Goal: Transaction & Acquisition: Purchase product/service

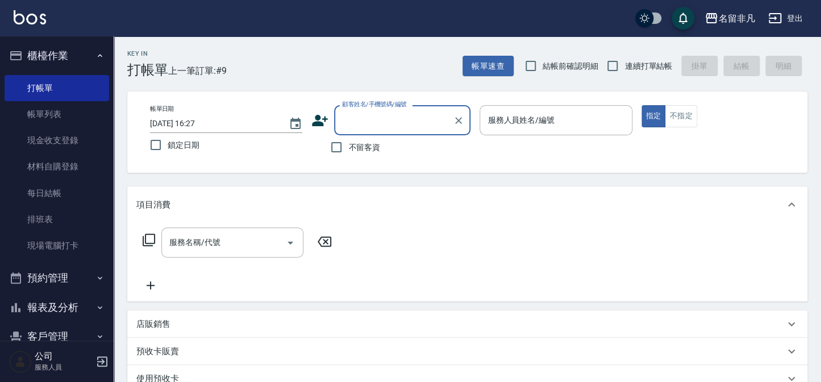
click at [553, 119] on div "服務人員姓名/編號 服務人員姓名/編號" at bounding box center [555, 120] width 152 height 30
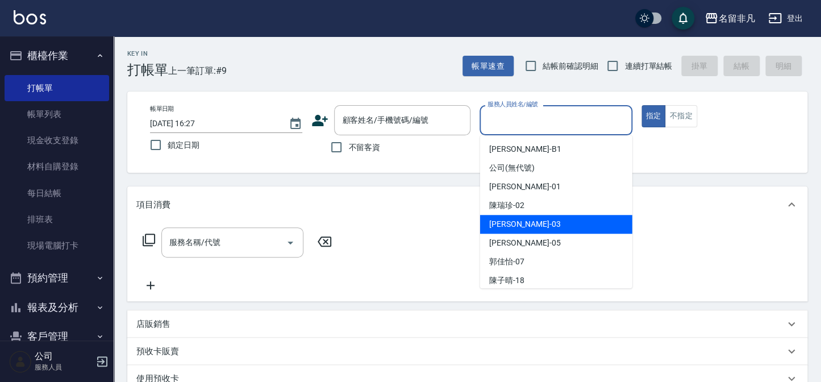
drag, startPoint x: 550, startPoint y: 224, endPoint x: 606, endPoint y: 192, distance: 64.6
click at [554, 221] on div "[PERSON_NAME] -03" at bounding box center [556, 224] width 152 height 19
type input "[PERSON_NAME]-03"
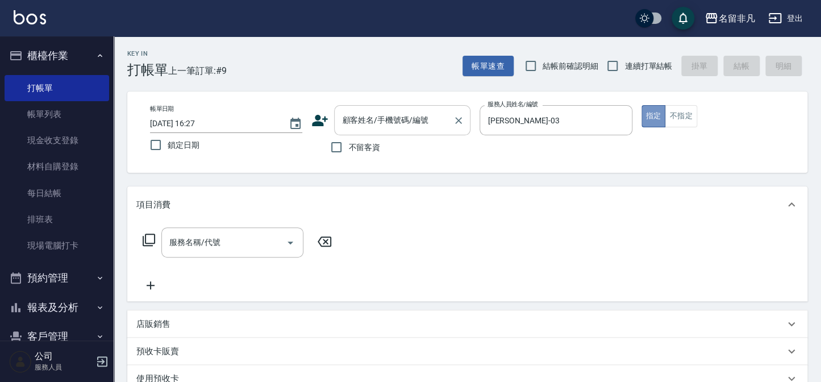
drag, startPoint x: 649, startPoint y: 114, endPoint x: 437, endPoint y: 105, distance: 212.0
click at [651, 114] on button "指定" at bounding box center [653, 116] width 24 height 22
click at [336, 148] on input "不留客資" at bounding box center [336, 147] width 24 height 24
checkbox input "true"
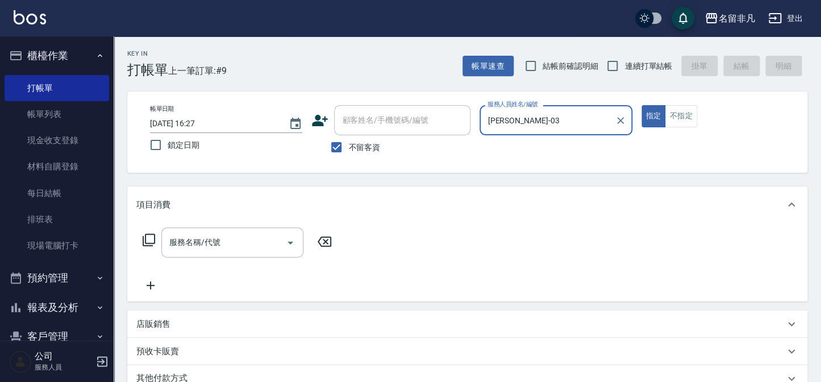
click at [148, 239] on icon at bounding box center [149, 240] width 14 height 14
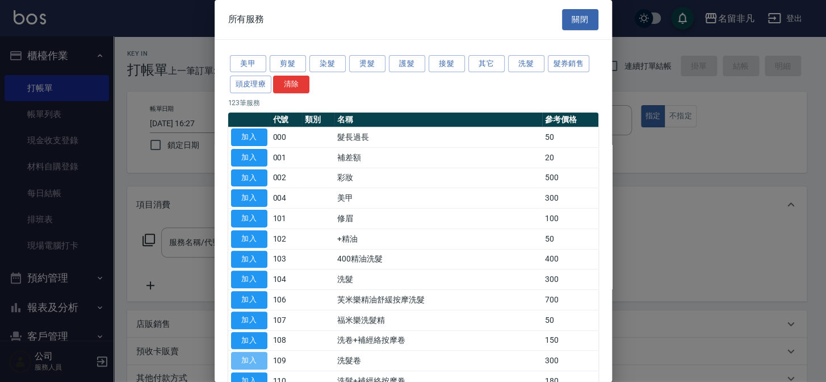
click at [249, 354] on button "加入" at bounding box center [249, 361] width 36 height 18
type input "洗髮卷(109)"
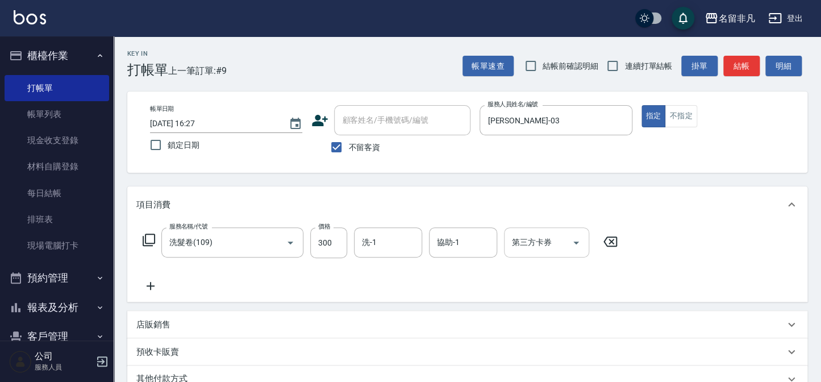
click at [535, 240] on div "第三方卡券 第三方卡券" at bounding box center [546, 242] width 85 height 30
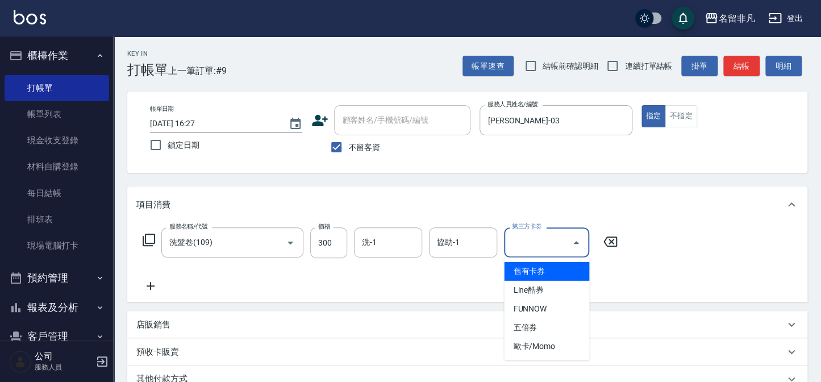
click at [539, 266] on span "舊有卡券" at bounding box center [546, 271] width 85 height 19
type input "舊有卡券"
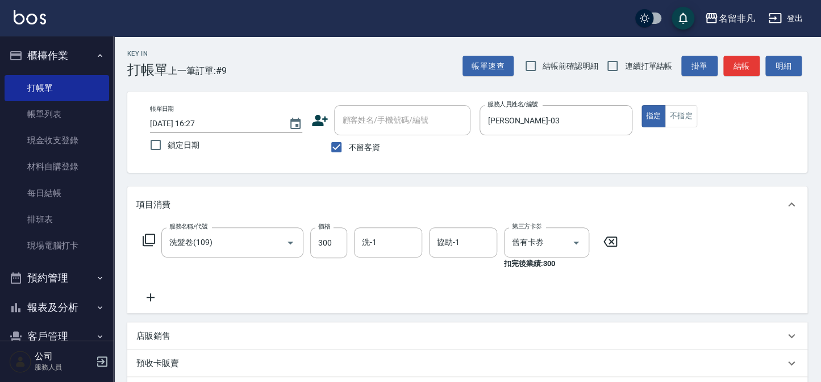
click at [152, 295] on icon at bounding box center [150, 297] width 28 height 14
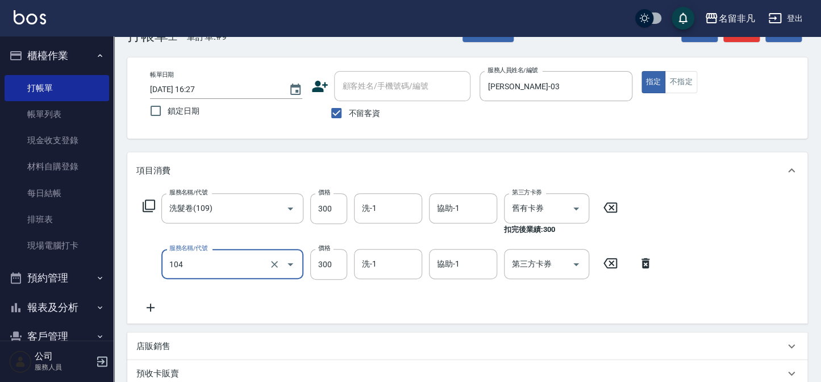
scroll to position [51, 0]
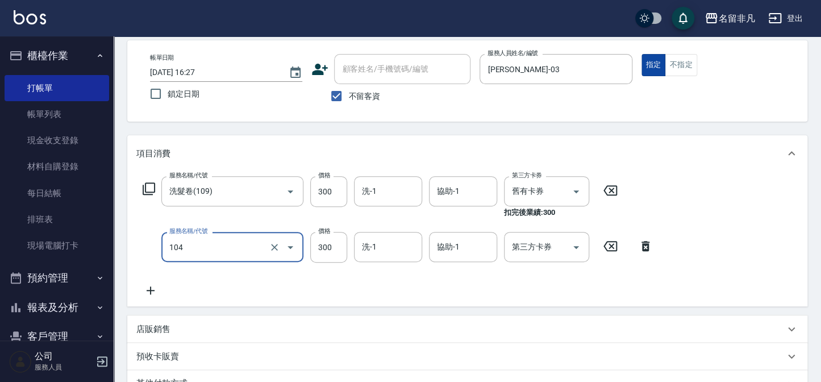
type input "洗髮(104)"
click at [653, 59] on button "指定" at bounding box center [653, 65] width 24 height 22
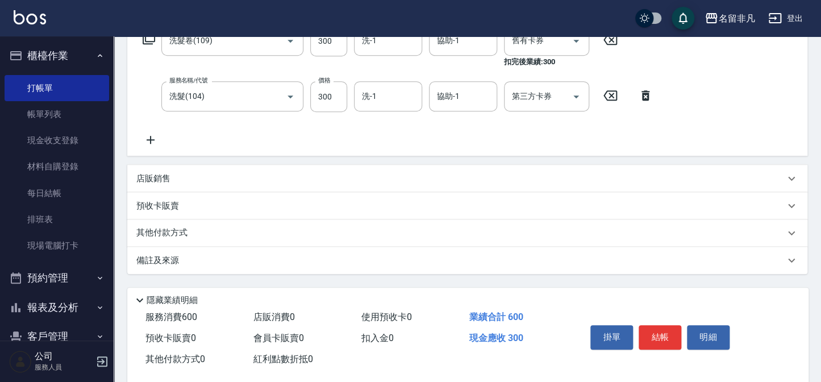
scroll to position [220, 0]
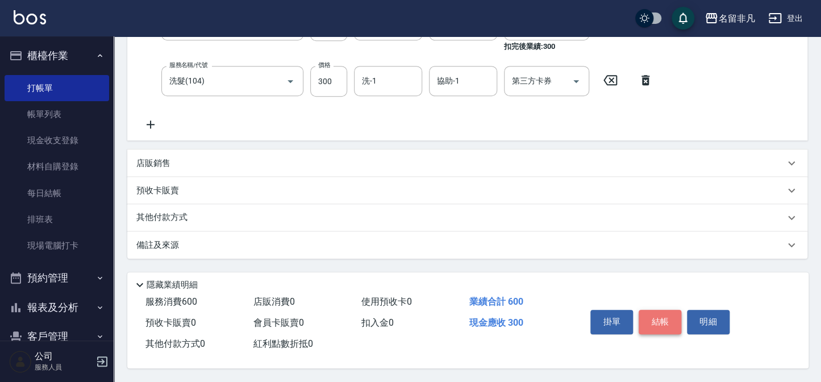
click at [660, 317] on button "結帳" at bounding box center [659, 321] width 43 height 24
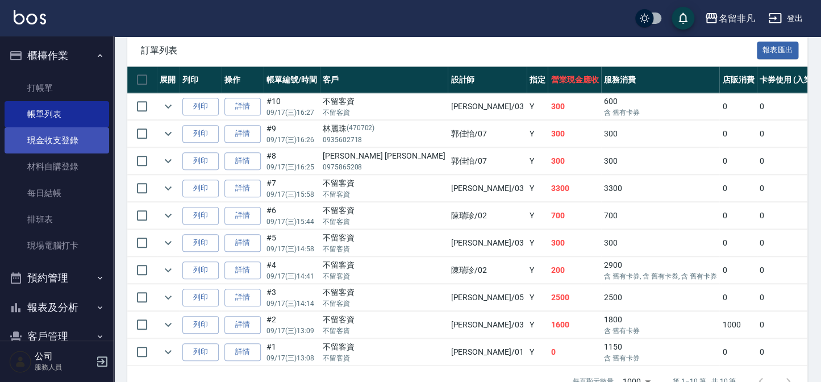
scroll to position [267, 0]
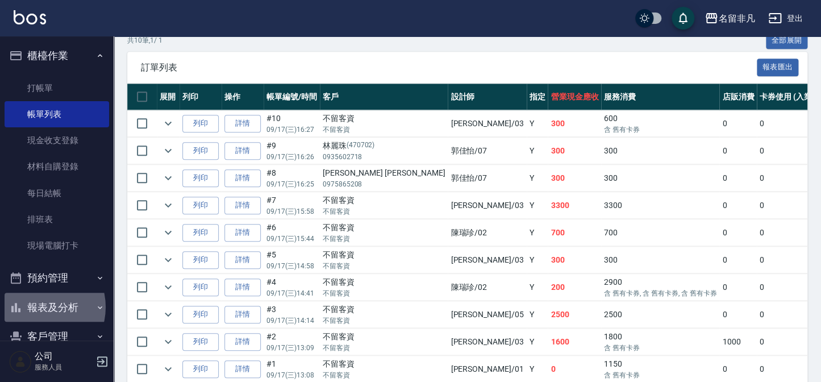
click at [38, 306] on button "報表及分析" at bounding box center [57, 307] width 104 height 30
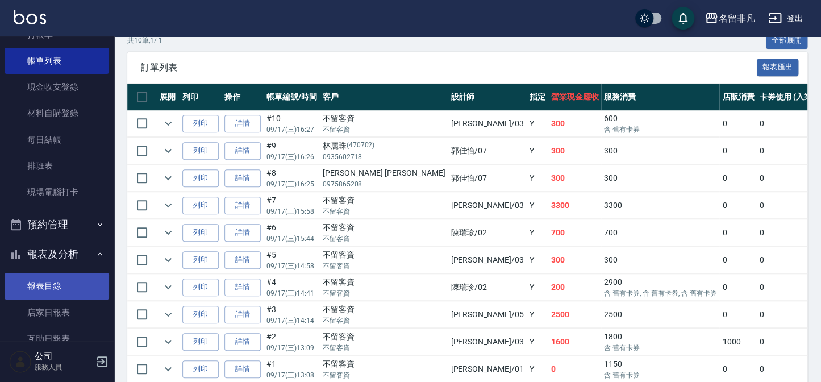
scroll to position [103, 0]
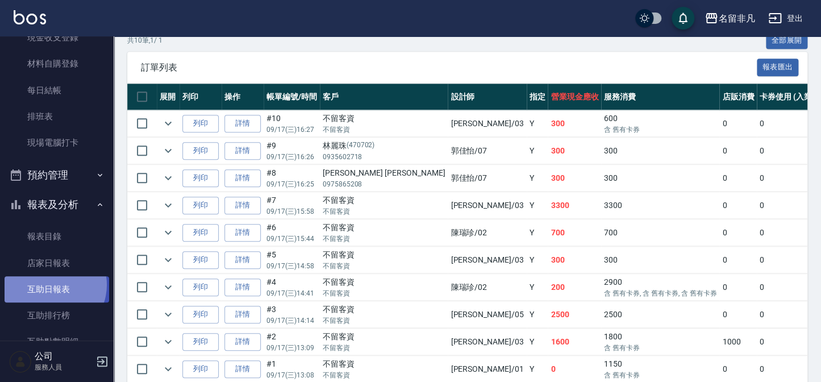
click at [50, 284] on link "互助日報表" at bounding box center [57, 289] width 104 height 26
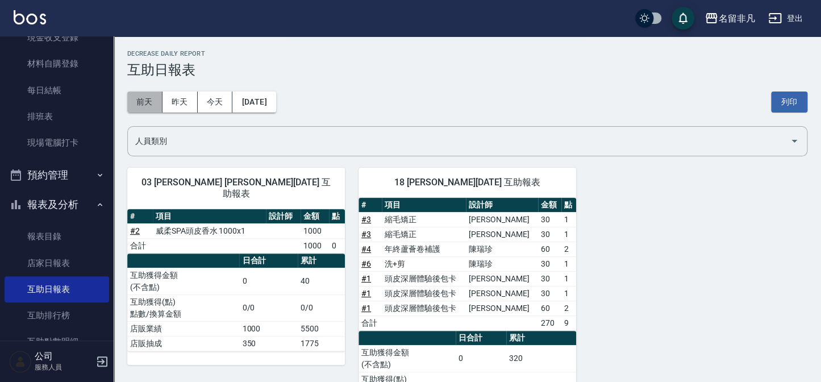
click at [148, 101] on button "前天" at bounding box center [144, 101] width 35 height 21
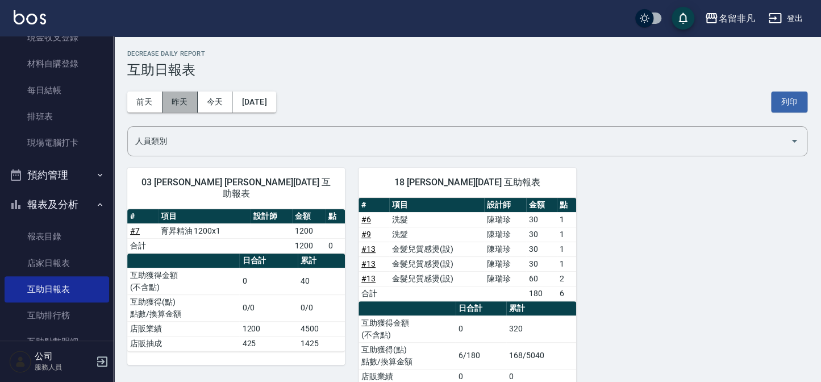
click at [182, 102] on button "昨天" at bounding box center [179, 101] width 35 height 21
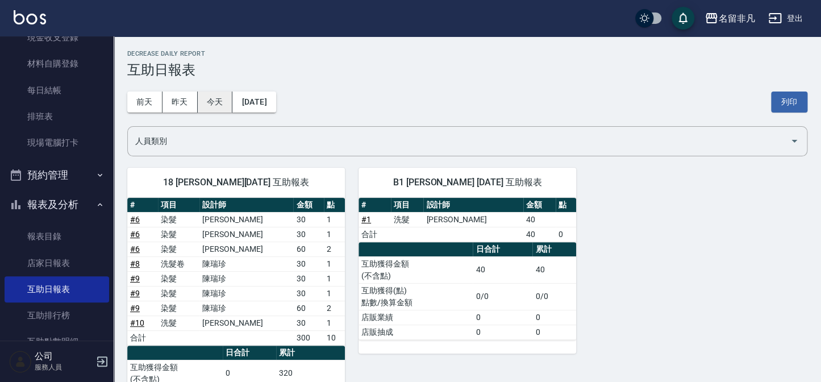
click at [209, 102] on button "今天" at bounding box center [215, 101] width 35 height 21
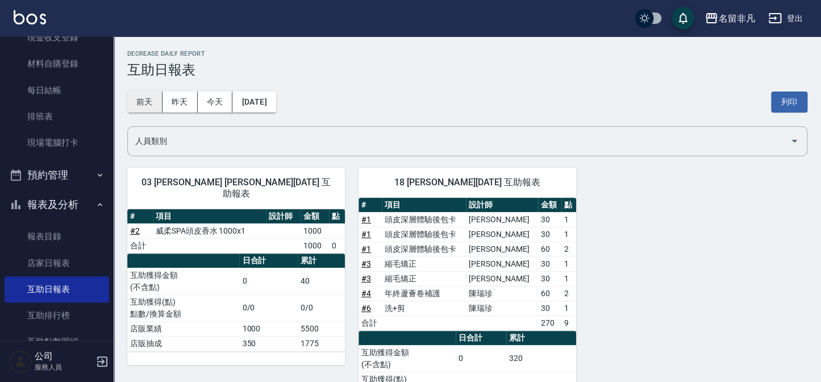
click at [140, 99] on button "前天" at bounding box center [144, 101] width 35 height 21
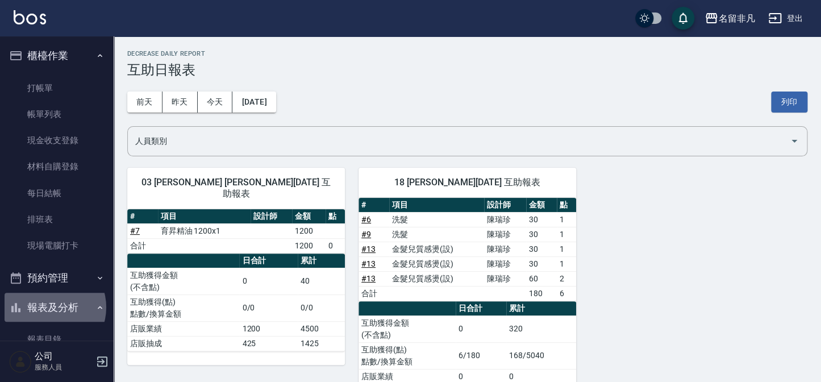
click at [48, 308] on button "報表及分析" at bounding box center [57, 307] width 104 height 30
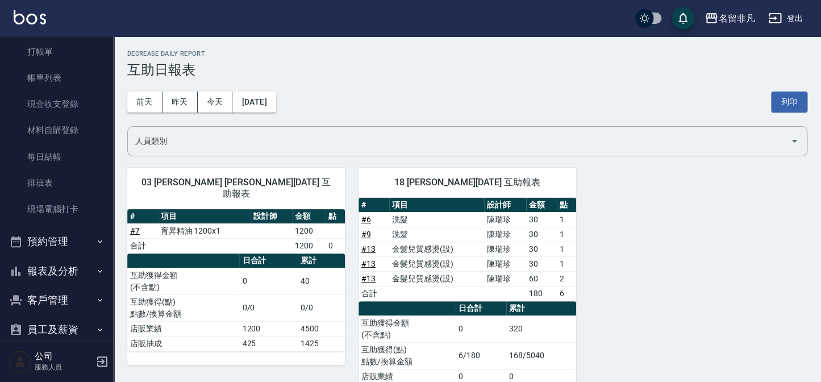
scroll to position [82, 0]
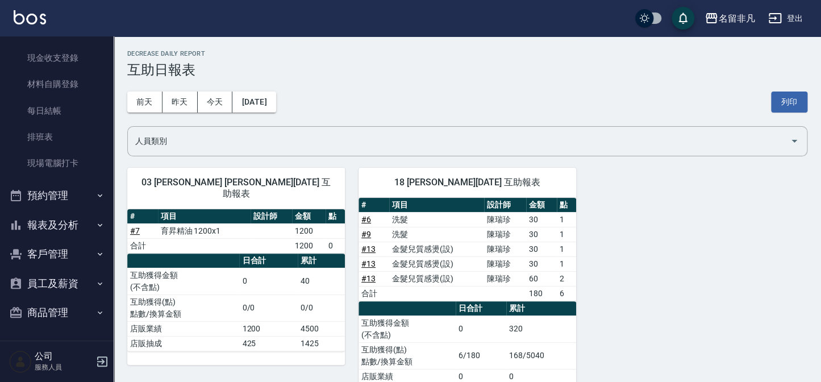
click at [72, 220] on button "報表及分析" at bounding box center [57, 225] width 104 height 30
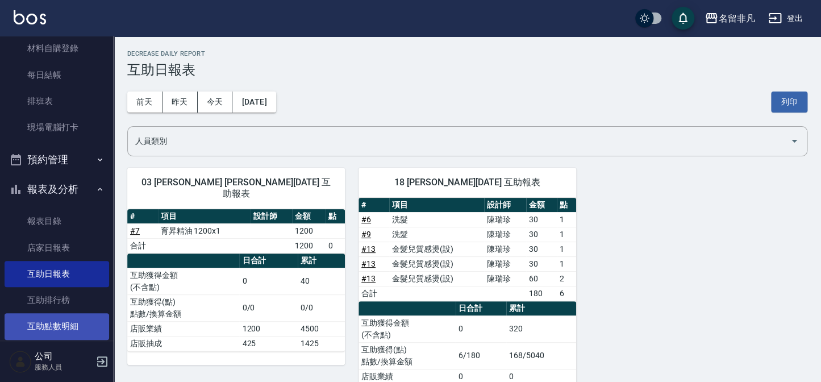
scroll to position [237, 0]
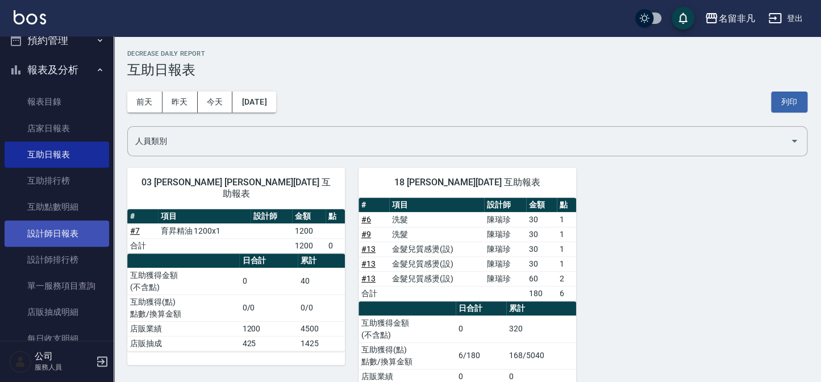
click at [75, 235] on link "設計師日報表" at bounding box center [57, 233] width 104 height 26
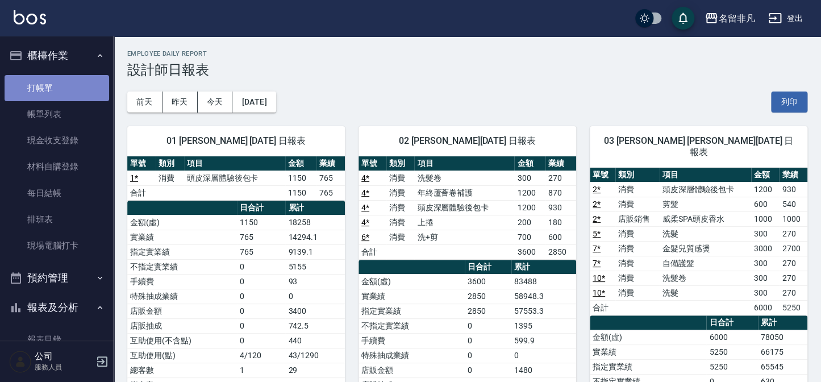
drag, startPoint x: 66, startPoint y: 85, endPoint x: 91, endPoint y: 83, distance: 24.4
click at [66, 85] on link "打帳單" at bounding box center [57, 88] width 104 height 26
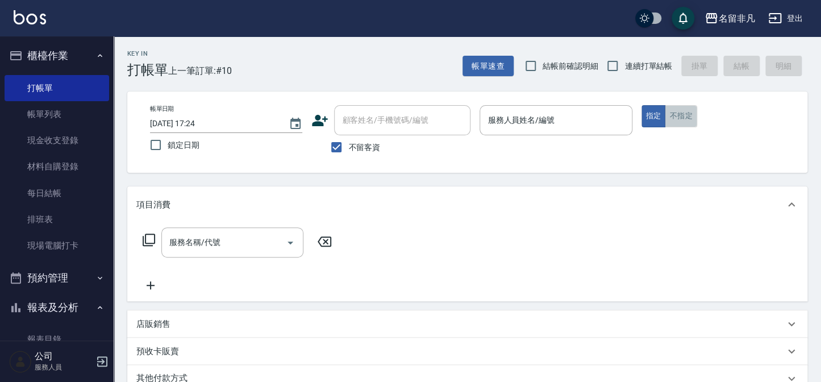
click at [670, 114] on button "不指定" at bounding box center [680, 116] width 32 height 22
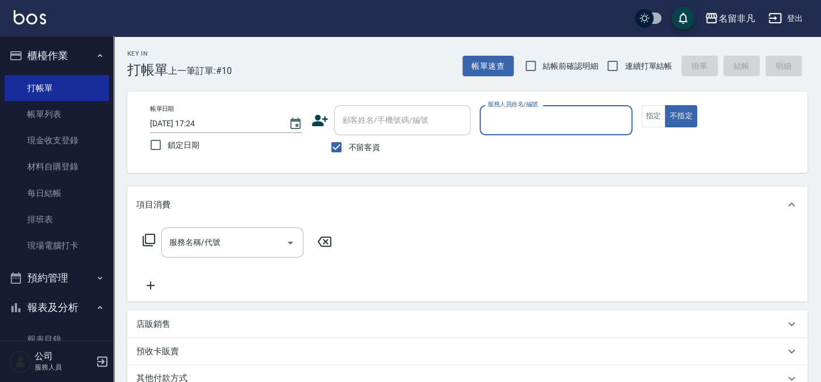
click at [610, 115] on input "服務人員姓名/編號" at bounding box center [555, 120] width 142 height 20
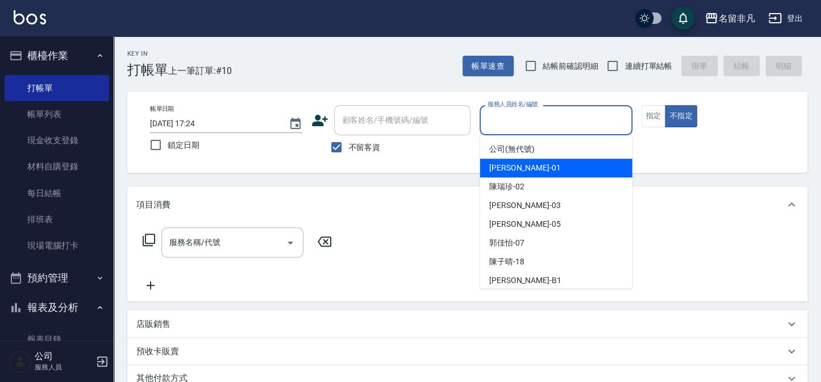
click at [585, 169] on div "[PERSON_NAME] -01" at bounding box center [556, 167] width 152 height 19
type input "[PERSON_NAME]-01"
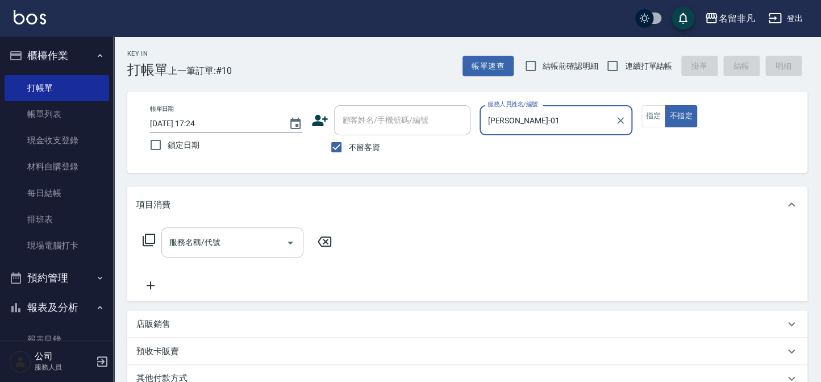
click at [245, 245] on input "服務名稱/代號" at bounding box center [223, 242] width 115 height 20
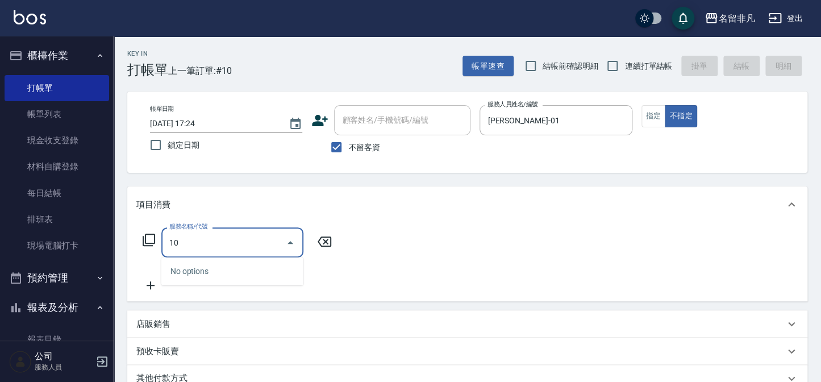
type input "1"
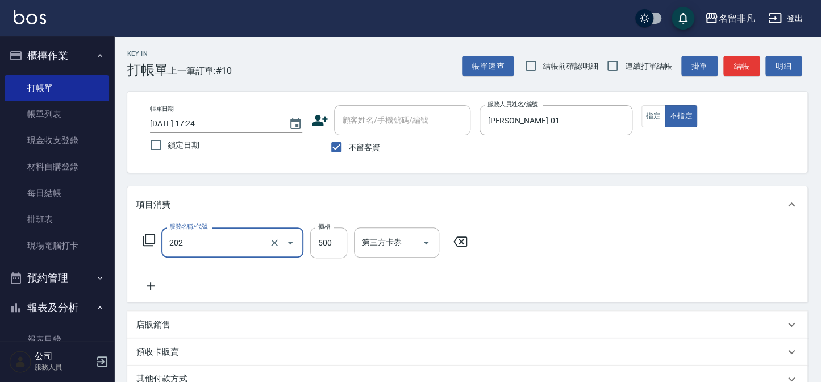
type input "剪髮(202)"
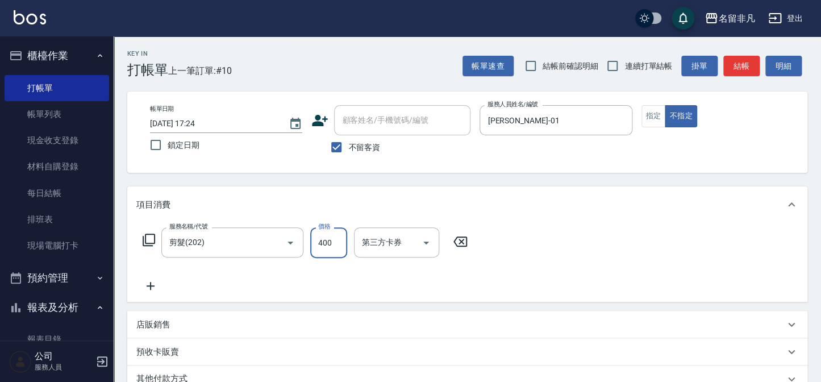
type input "400"
click at [736, 64] on button "結帳" at bounding box center [741, 66] width 36 height 21
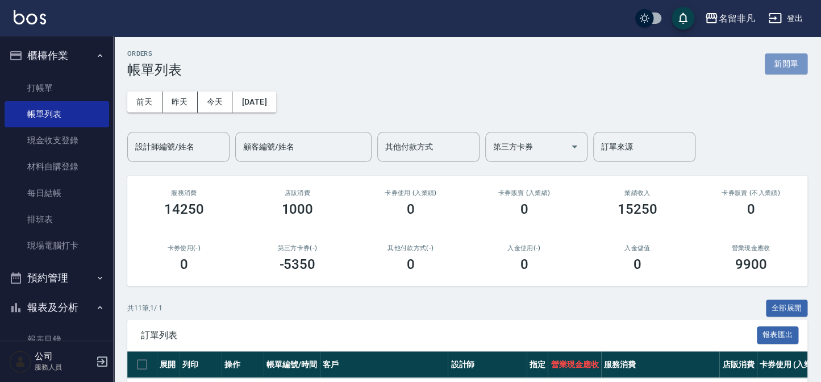
drag, startPoint x: 787, startPoint y: 58, endPoint x: 642, endPoint y: 124, distance: 159.8
click at [785, 58] on button "新開單" at bounding box center [785, 63] width 43 height 21
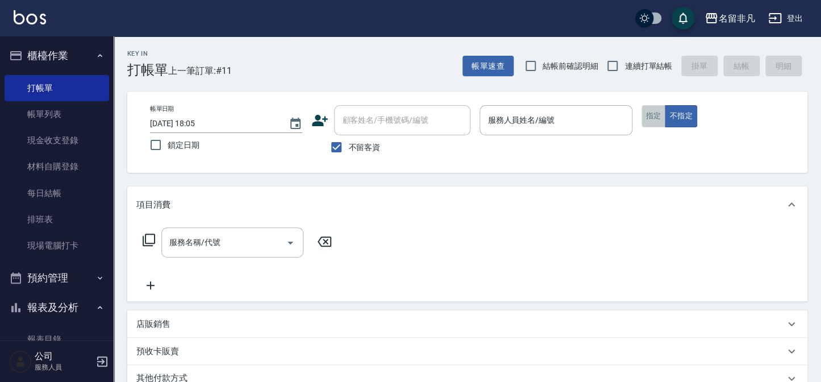
click at [654, 116] on button "指定" at bounding box center [653, 116] width 24 height 22
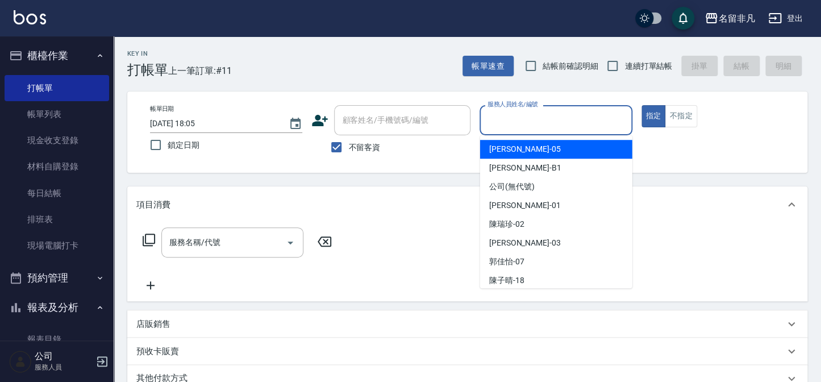
drag, startPoint x: 591, startPoint y: 114, endPoint x: 567, endPoint y: 136, distance: 31.7
click at [592, 119] on input "服務人員姓名/編號" at bounding box center [555, 120] width 142 height 20
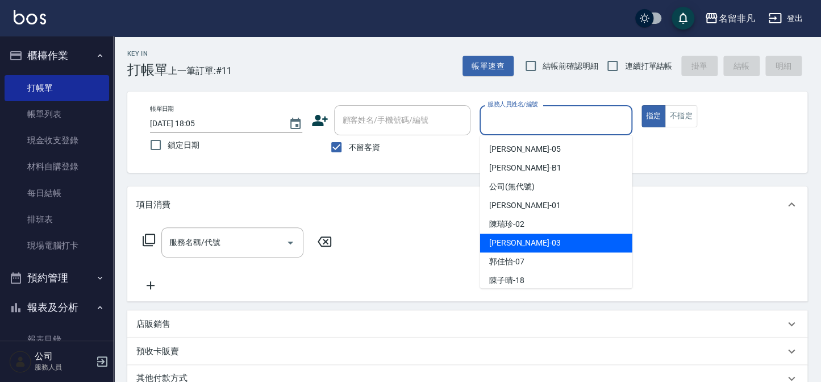
click at [529, 245] on div "[PERSON_NAME] -03" at bounding box center [556, 242] width 152 height 19
type input "[PERSON_NAME]-03"
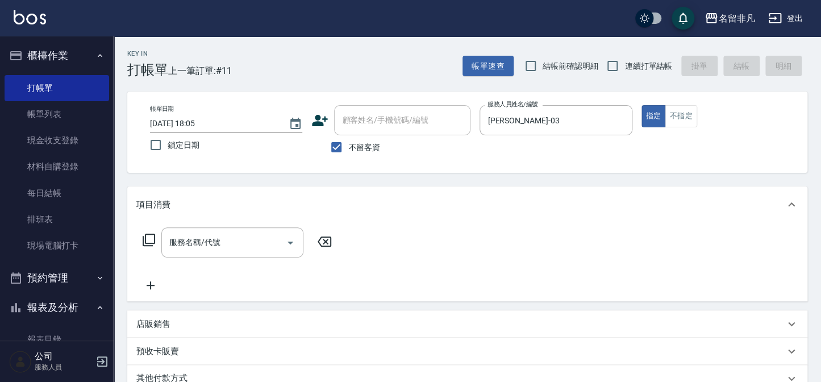
click at [148, 237] on icon at bounding box center [149, 240] width 14 height 14
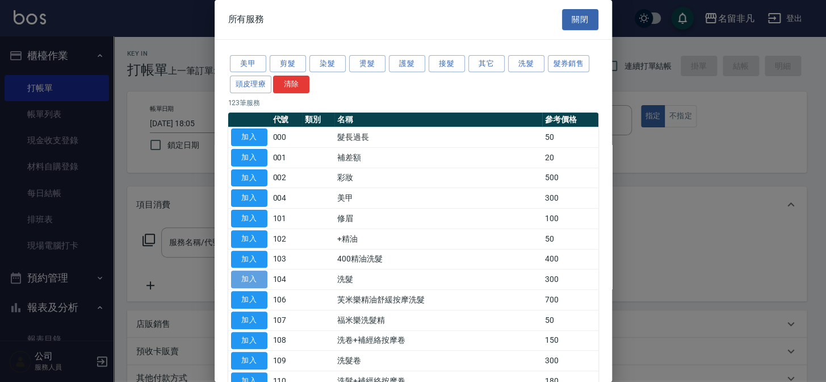
click at [240, 276] on button "加入" at bounding box center [249, 279] width 36 height 18
type input "洗髮(104)"
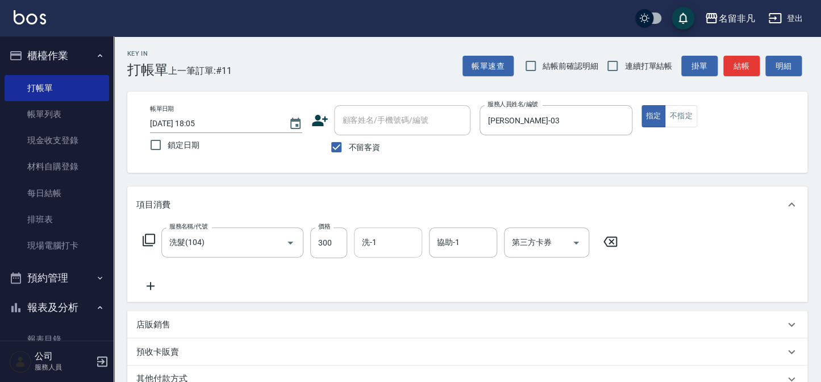
click at [392, 246] on input "洗-1" at bounding box center [388, 242] width 58 height 20
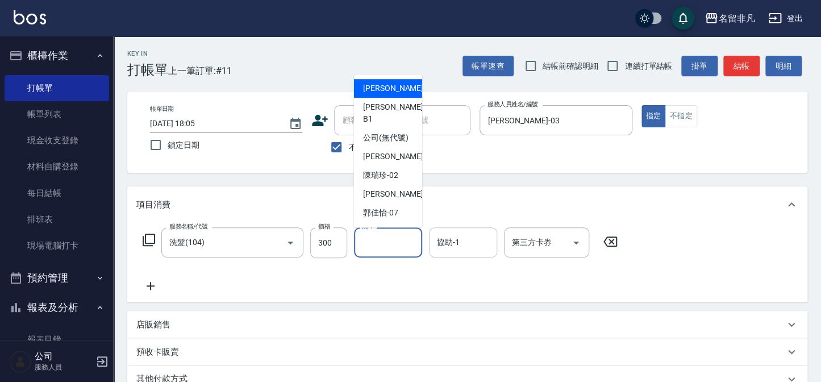
click at [463, 242] on input "協助-1" at bounding box center [463, 242] width 58 height 20
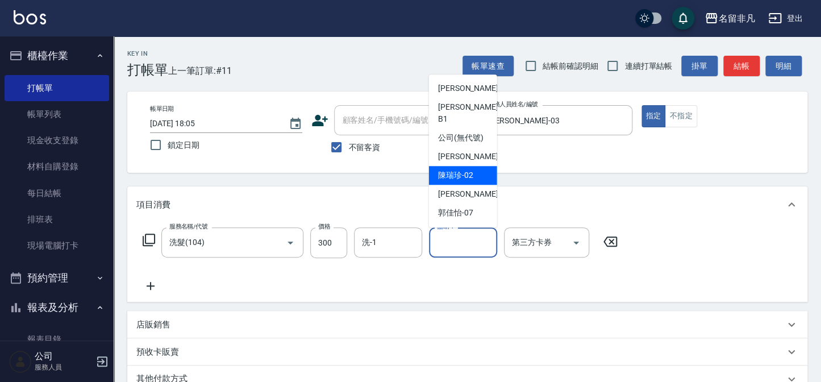
click at [450, 171] on span "[PERSON_NAME]-02" at bounding box center [455, 175] width 35 height 12
type input "[PERSON_NAME]-02"
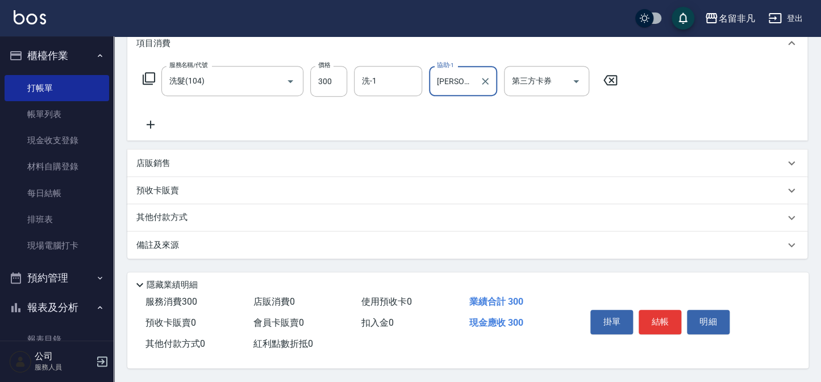
scroll to position [164, 0]
click at [652, 315] on button "結帳" at bounding box center [659, 321] width 43 height 24
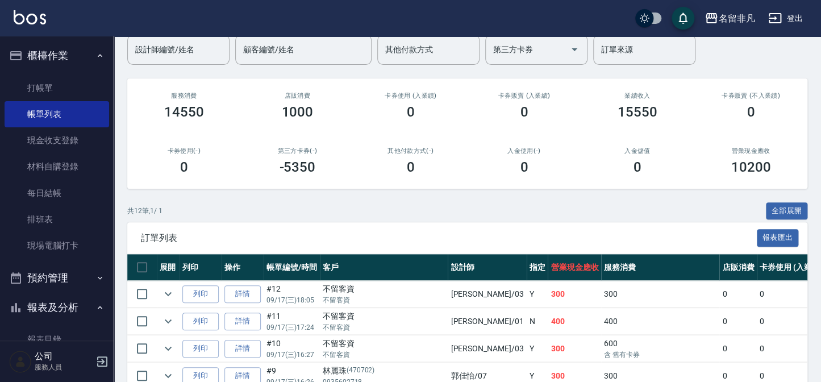
scroll to position [115, 0]
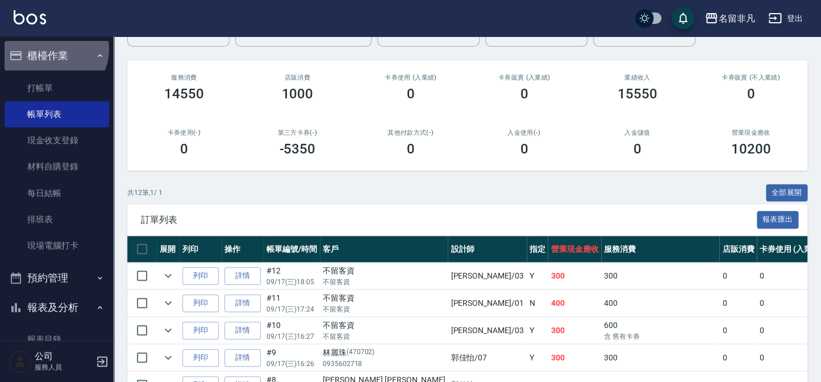
click at [55, 49] on button "櫃檯作業" at bounding box center [57, 56] width 104 height 30
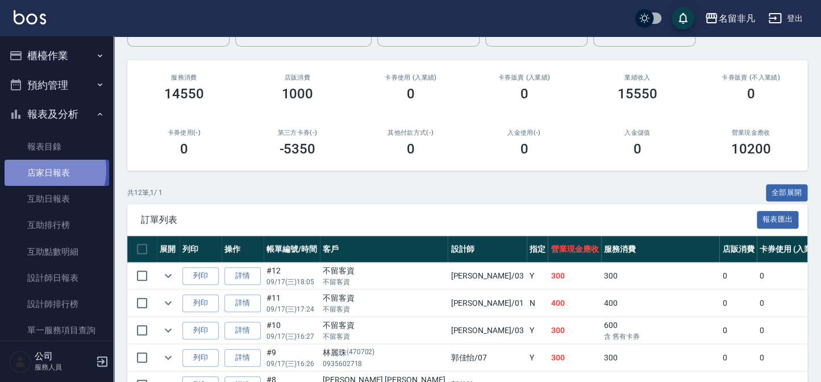
click at [44, 170] on link "店家日報表" at bounding box center [57, 173] width 104 height 26
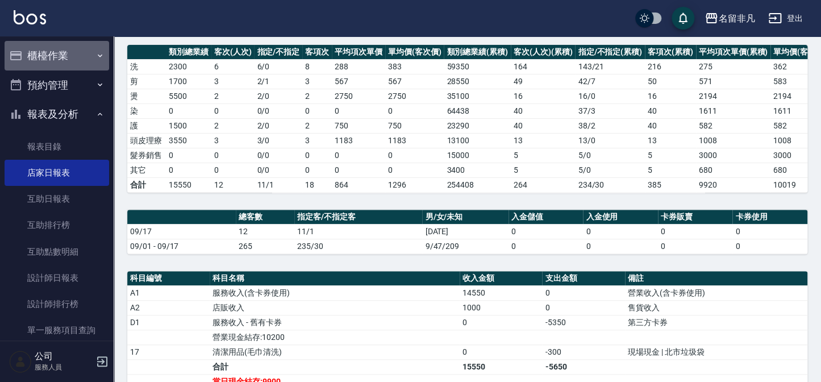
click at [69, 54] on button "櫃檯作業" at bounding box center [57, 56] width 104 height 30
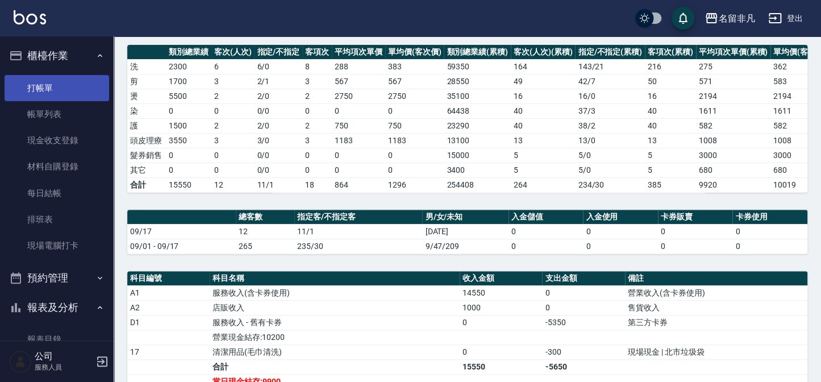
click at [55, 85] on link "打帳單" at bounding box center [57, 88] width 104 height 26
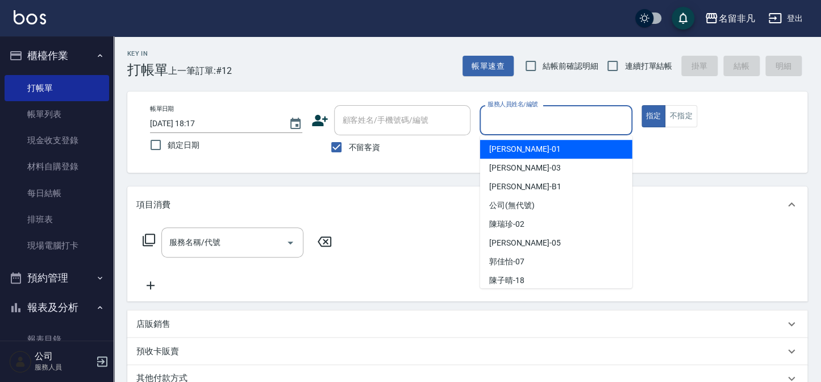
click at [560, 122] on input "服務人員姓名/編號" at bounding box center [555, 120] width 142 height 20
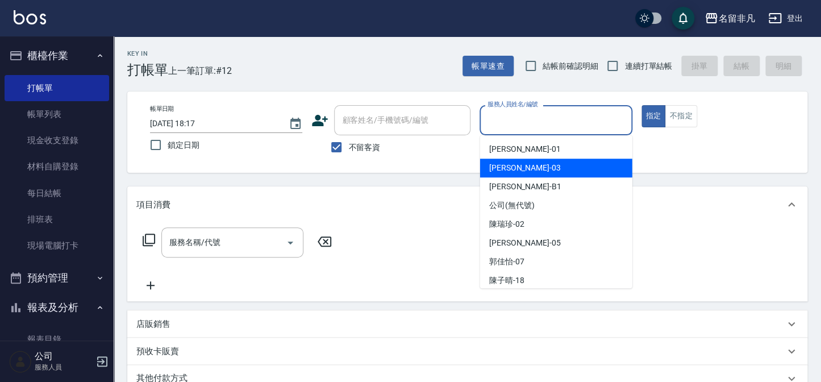
drag, startPoint x: 537, startPoint y: 160, endPoint x: 600, endPoint y: 141, distance: 65.8
click at [538, 160] on div "[PERSON_NAME] -03" at bounding box center [556, 167] width 152 height 19
type input "[PERSON_NAME]-03"
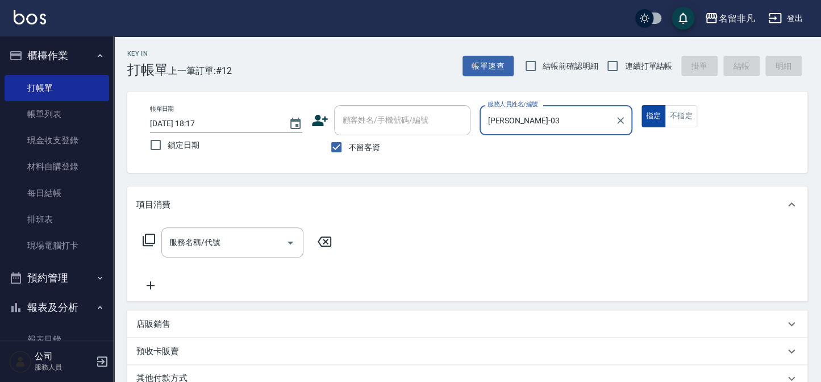
click at [657, 111] on button "指定" at bounding box center [653, 116] width 24 height 22
click at [150, 237] on icon at bounding box center [149, 240] width 14 height 14
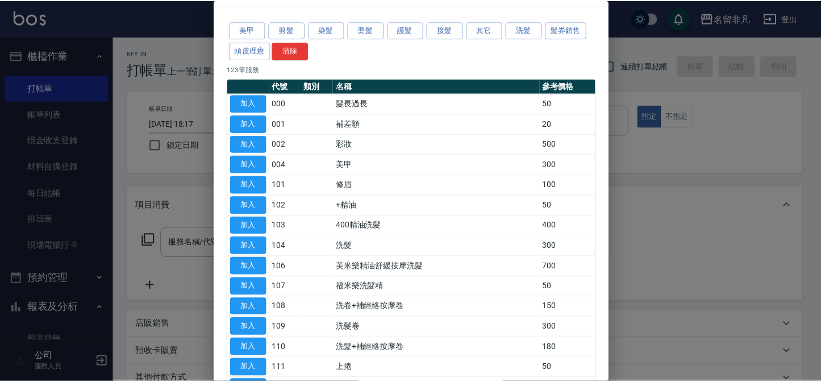
scroll to position [51, 0]
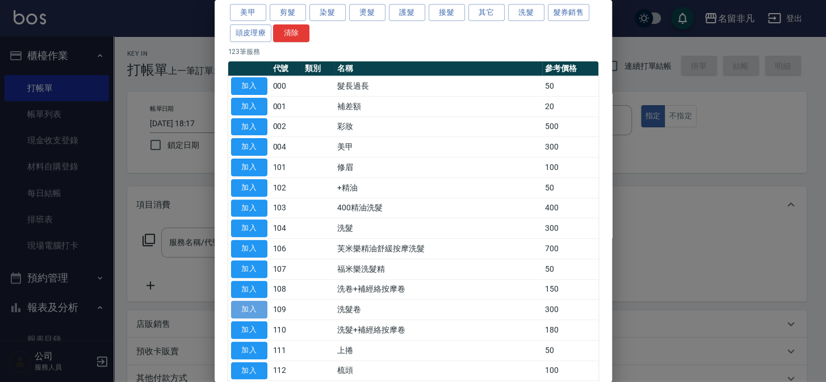
click at [252, 303] on button "加入" at bounding box center [249, 309] width 36 height 18
type input "洗髮卷(109)"
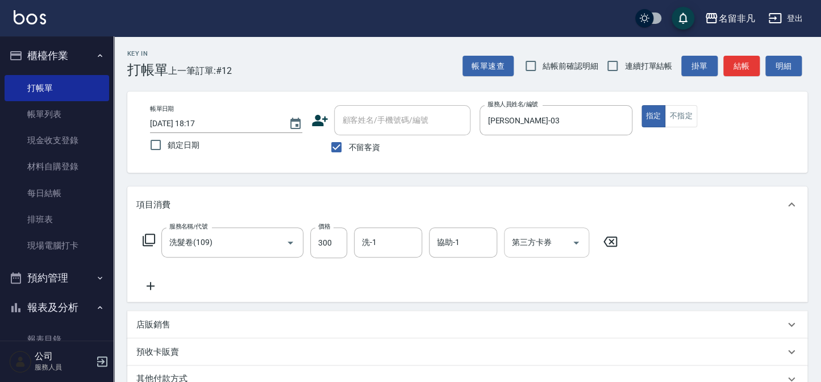
click at [549, 241] on div "第三方卡券 第三方卡券" at bounding box center [546, 242] width 85 height 30
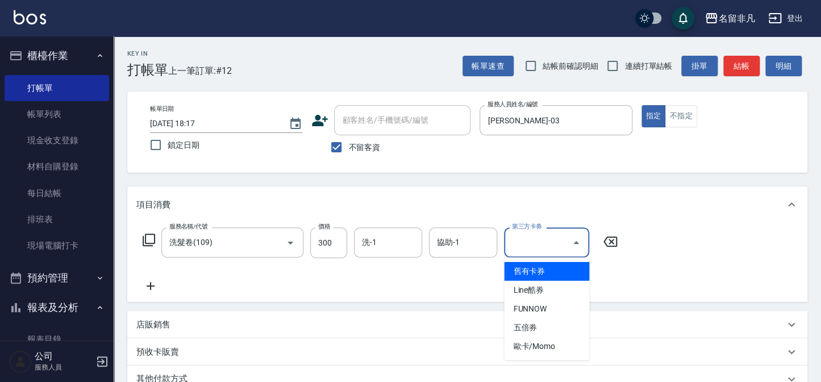
click at [543, 271] on span "舊有卡券" at bounding box center [546, 271] width 85 height 19
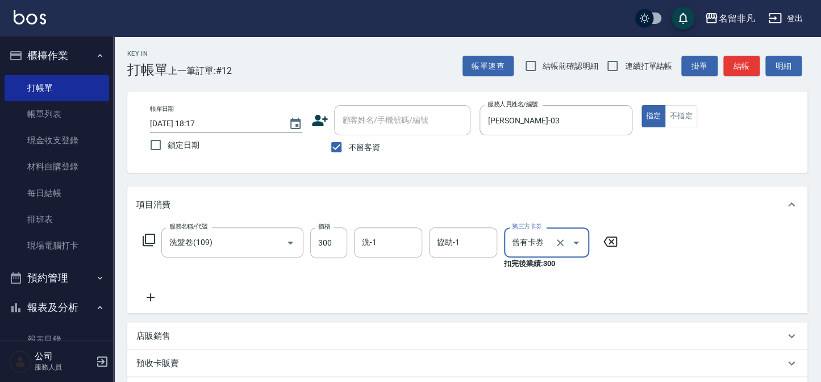
type input "舊有卡券"
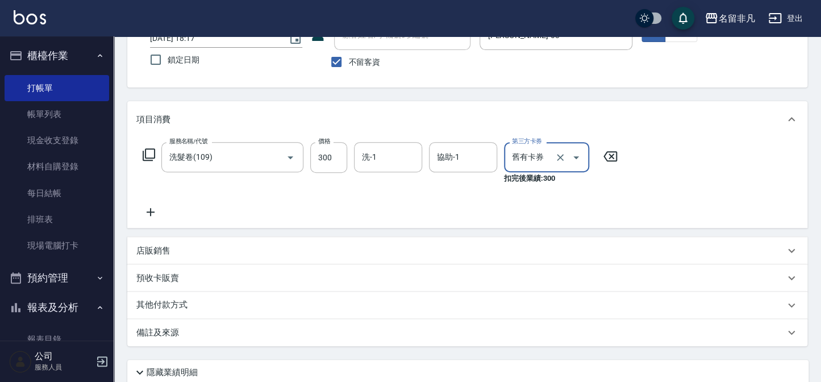
scroll to position [103, 0]
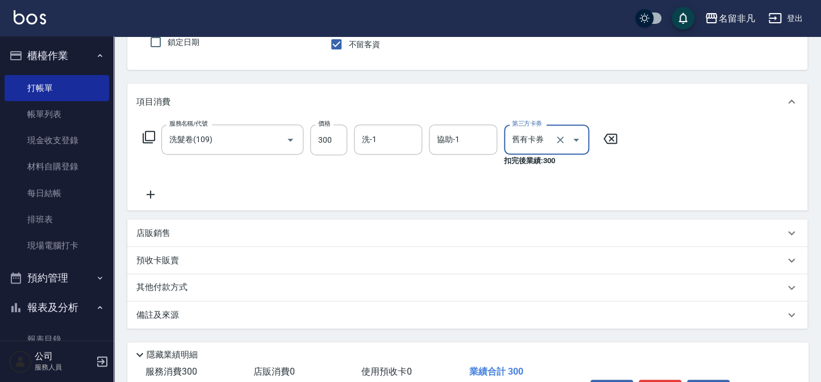
click at [153, 193] on icon at bounding box center [150, 194] width 28 height 14
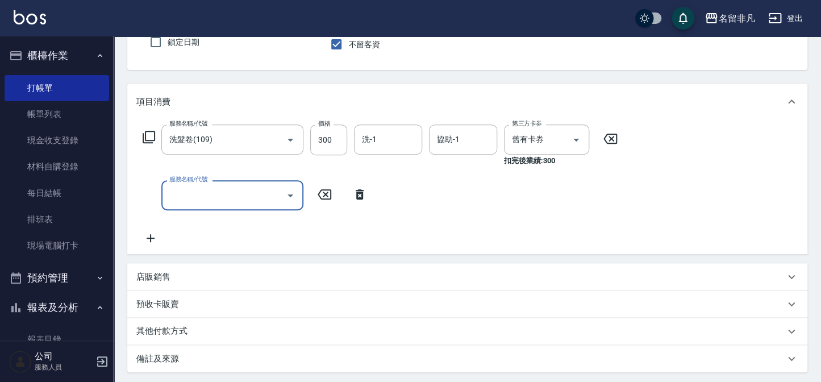
click at [153, 136] on icon at bounding box center [149, 137] width 14 height 14
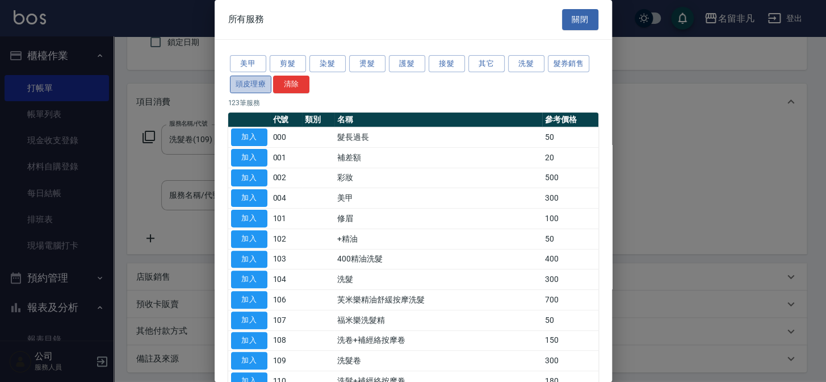
click at [255, 82] on button "頭皮理療" at bounding box center [251, 85] width 42 height 18
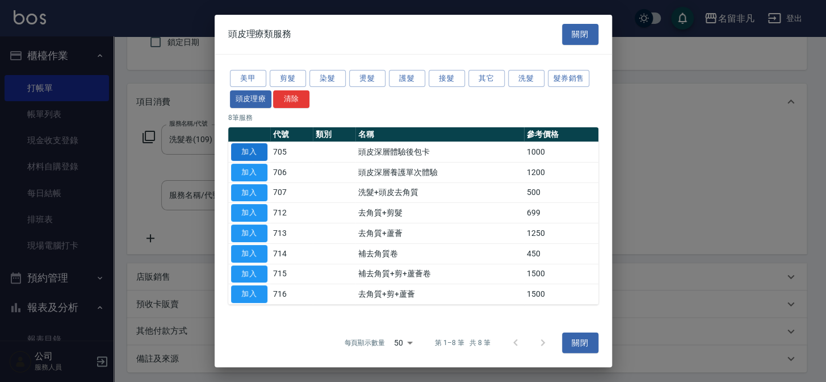
click at [249, 148] on button "加入" at bounding box center [249, 152] width 36 height 18
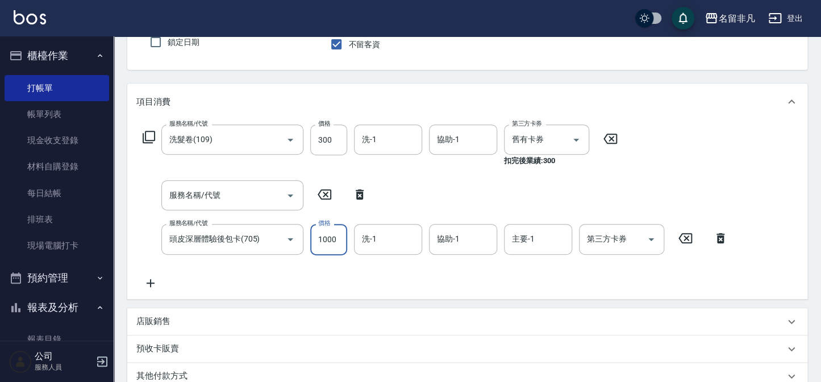
click at [327, 235] on input "1000" at bounding box center [328, 239] width 37 height 31
click at [332, 238] on input "100" at bounding box center [328, 239] width 37 height 31
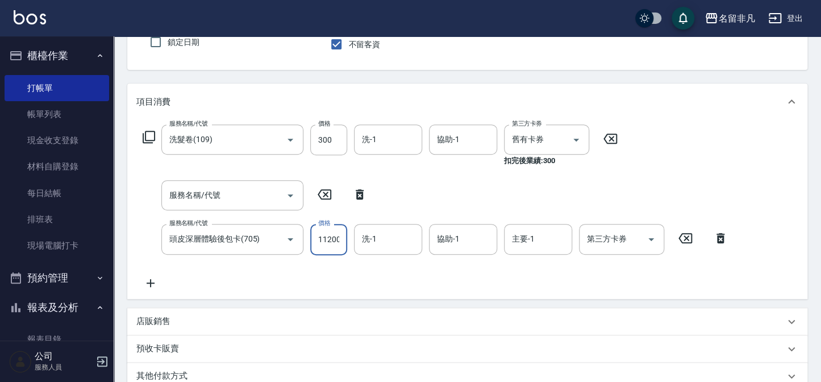
click at [321, 239] on input "11200" at bounding box center [328, 239] width 37 height 31
type input "1200"
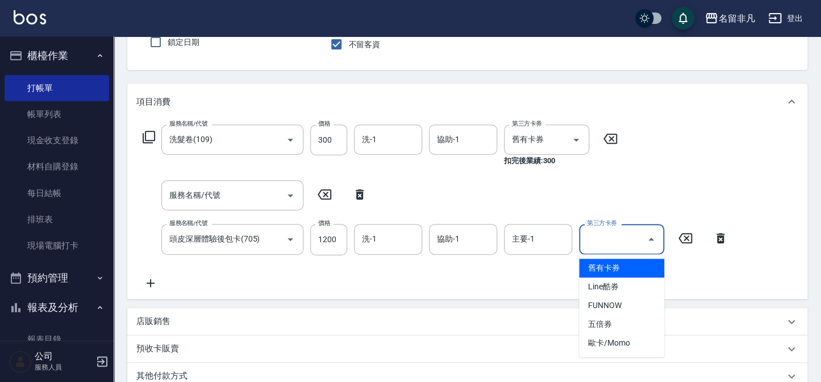
click at [631, 238] on input "第三方卡券" at bounding box center [613, 239] width 58 height 20
click at [614, 272] on span "舊有卡券" at bounding box center [621, 267] width 85 height 19
type input "舊有卡券"
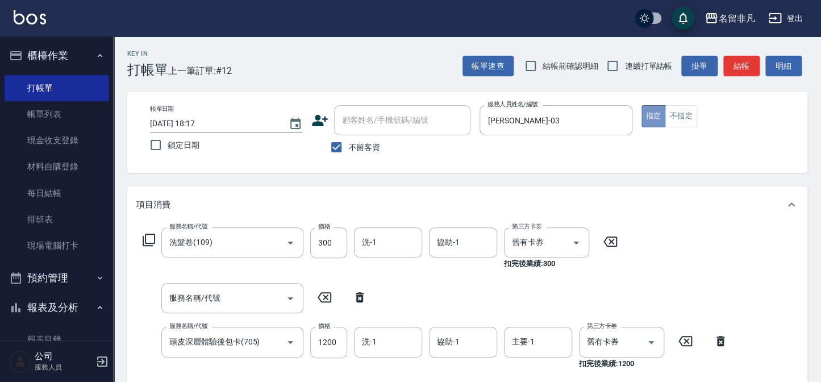
drag, startPoint x: 649, startPoint y: 110, endPoint x: 620, endPoint y: 203, distance: 98.2
click at [649, 112] on button "指定" at bounding box center [653, 116] width 24 height 22
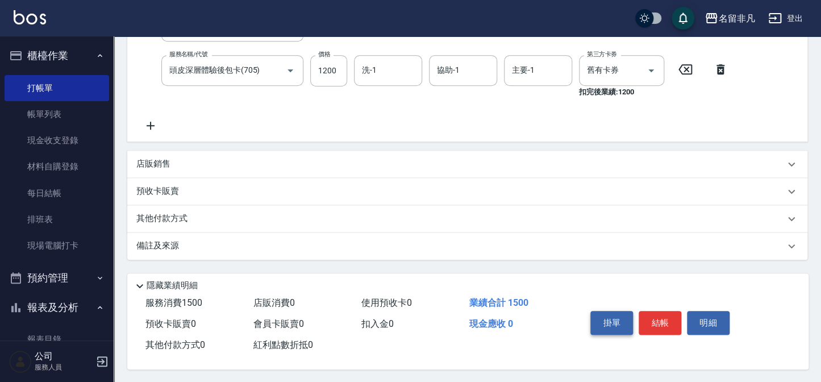
scroll to position [275, 0]
drag, startPoint x: 662, startPoint y: 317, endPoint x: 633, endPoint y: 302, distance: 32.5
click at [658, 315] on button "結帳" at bounding box center [659, 321] width 43 height 24
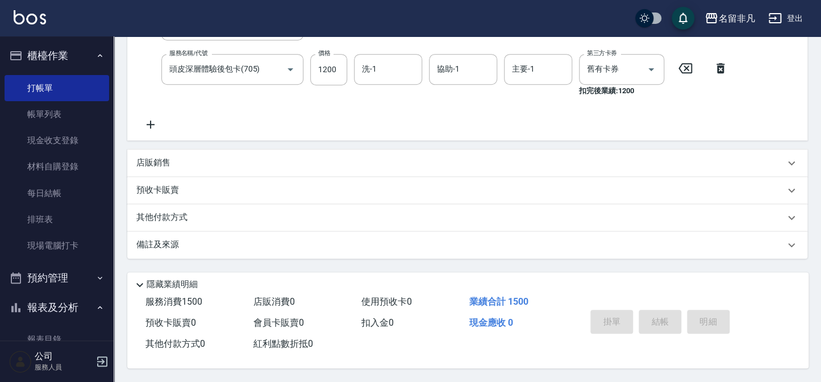
click at [69, 307] on button "報表及分析" at bounding box center [57, 307] width 104 height 30
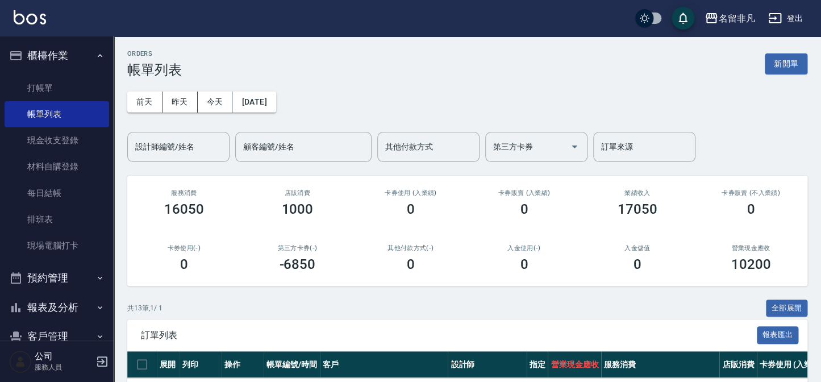
scroll to position [82, 0]
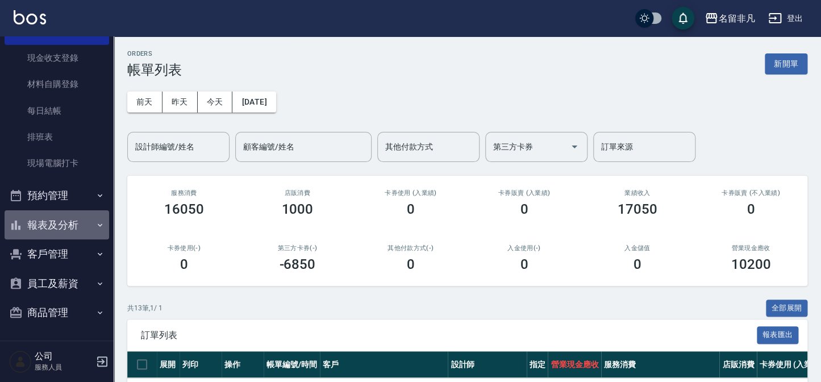
click at [60, 224] on button "報表及分析" at bounding box center [57, 225] width 104 height 30
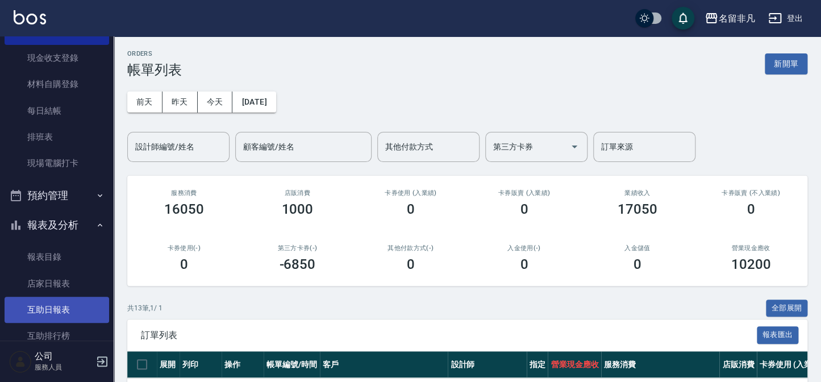
click at [74, 307] on link "互助日報表" at bounding box center [57, 309] width 104 height 26
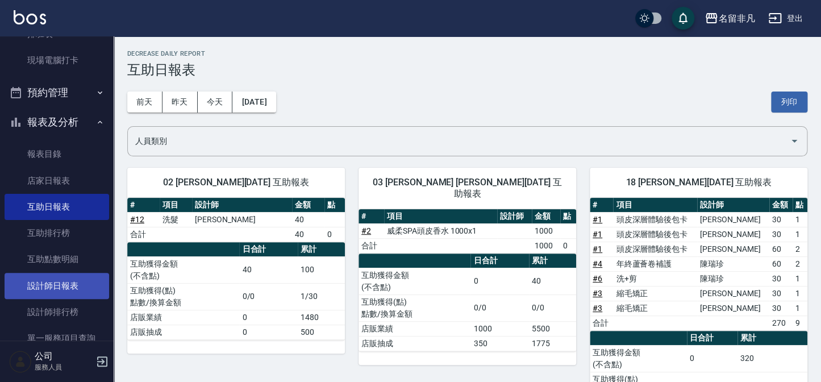
scroll to position [186, 0]
click at [61, 286] on link "設計師日報表" at bounding box center [57, 285] width 104 height 26
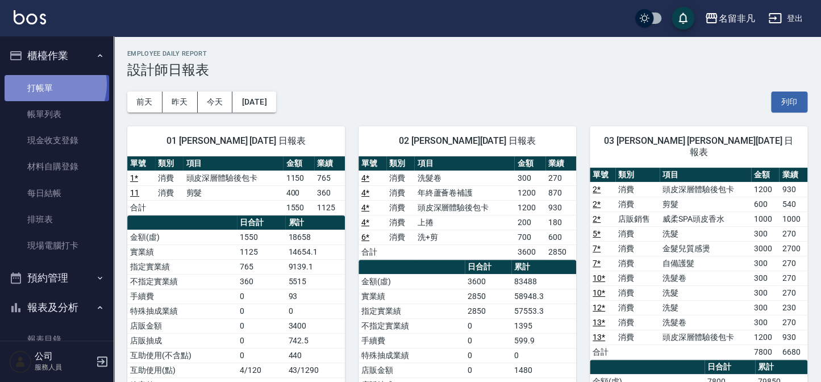
click at [50, 84] on link "打帳單" at bounding box center [57, 88] width 104 height 26
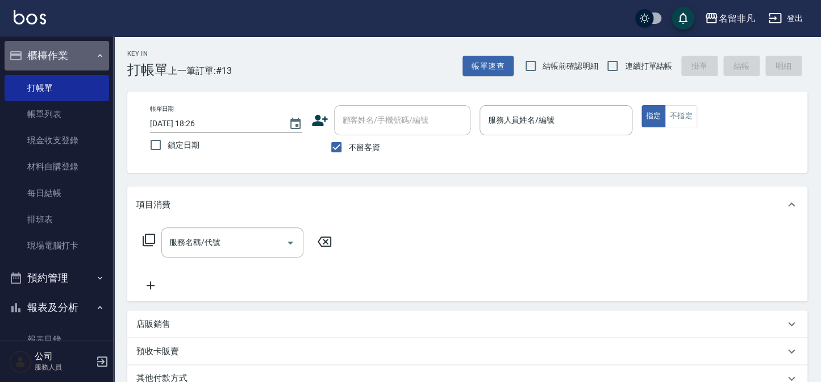
click at [85, 48] on button "櫃檯作業" at bounding box center [57, 56] width 104 height 30
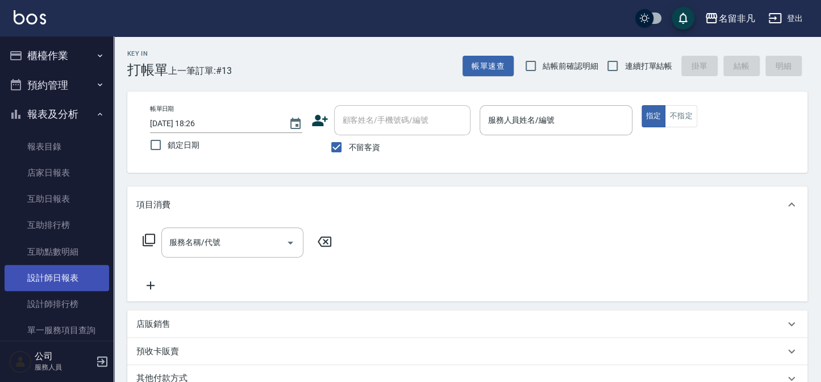
click at [69, 281] on link "設計師日報表" at bounding box center [57, 278] width 104 height 26
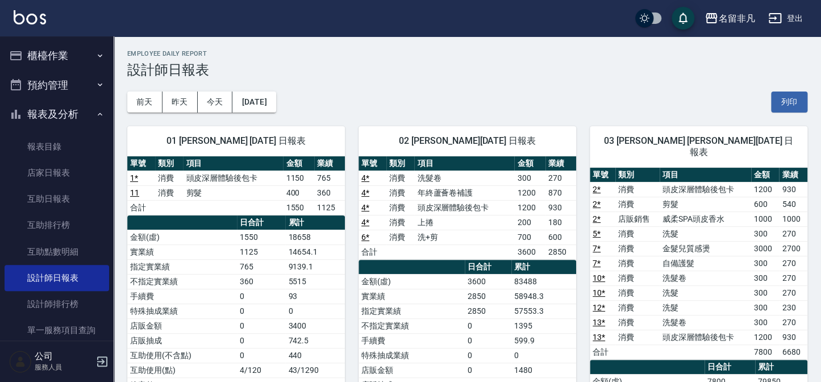
click at [357, 120] on div "02 [PERSON_NAME][DATE] 日報表 單號 類別 項目 金額 業績 4 * 消費 洗髮卷 300 270 4 * 消費 年終蘆薈卷補護 120…" at bounding box center [460, 360] width 231 height 497
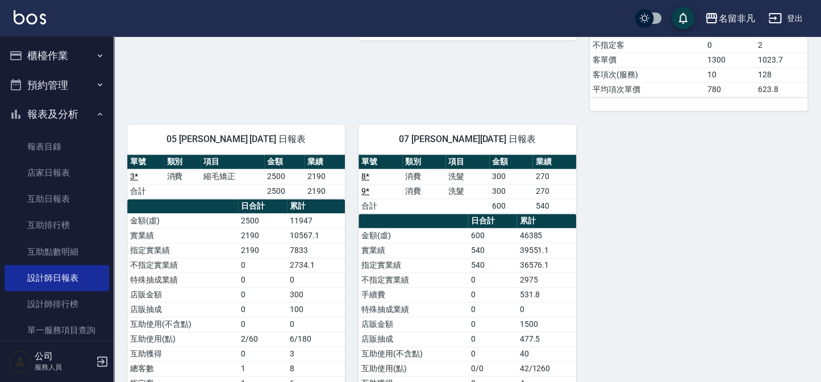
scroll to position [516, 0]
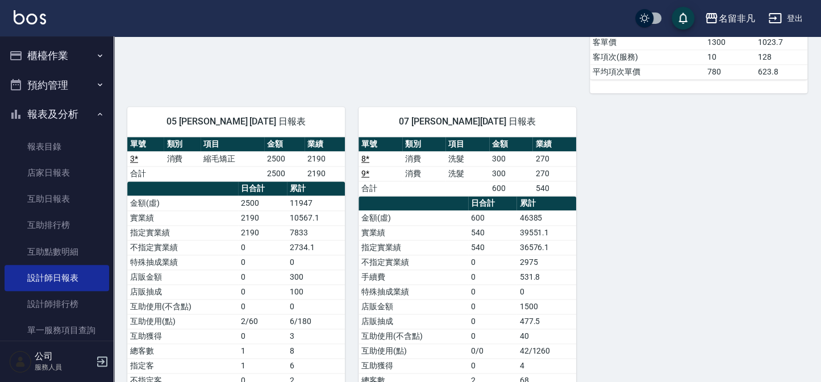
click at [348, 150] on div "07 [PERSON_NAME][DATE] 日報表 單號 類別 項目 金額 業績 8 * 消費 洗髮 300 270 9 * 消費 洗髮 300 270 合…" at bounding box center [460, 284] width 231 height 382
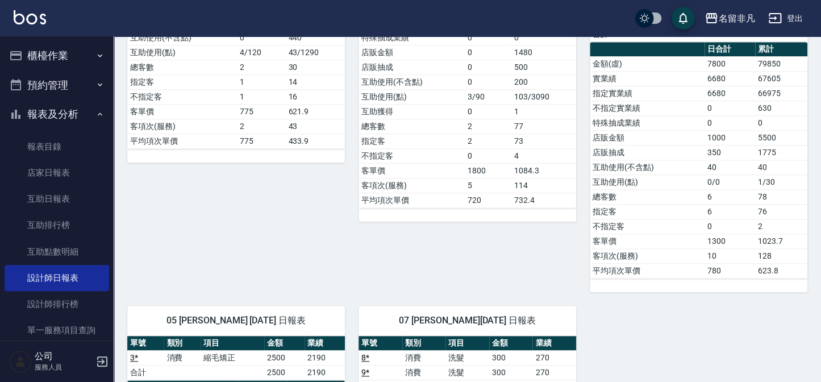
scroll to position [309, 0]
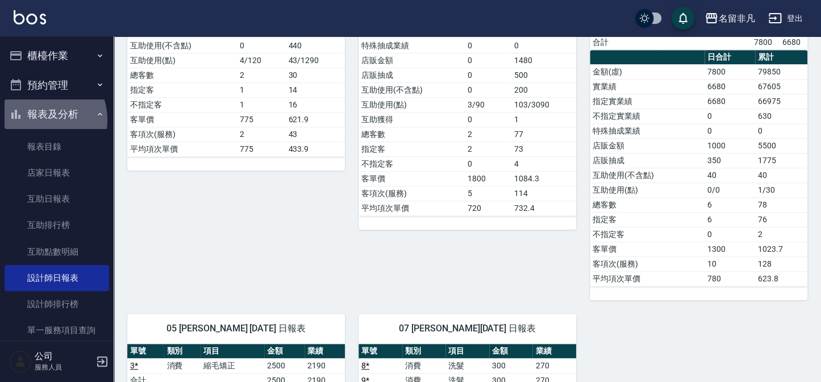
click at [37, 120] on button "報表及分析" at bounding box center [57, 114] width 104 height 30
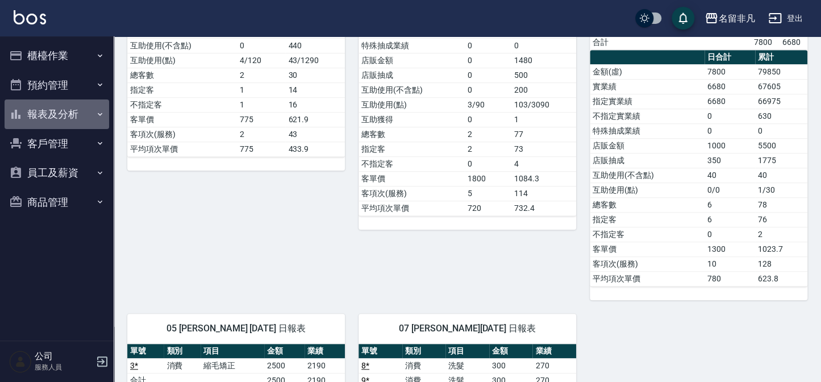
click at [30, 111] on button "報表及分析" at bounding box center [57, 114] width 104 height 30
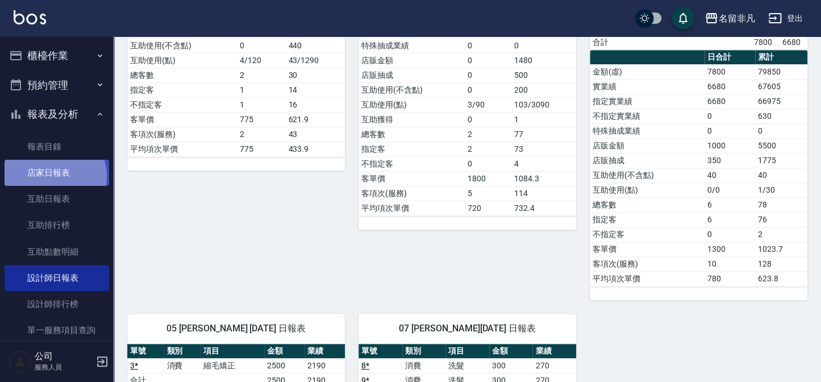
click at [53, 176] on link "店家日報表" at bounding box center [57, 173] width 104 height 26
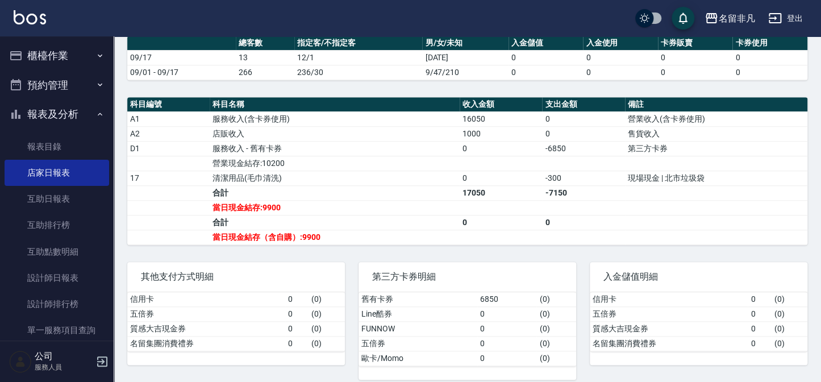
scroll to position [345, 0]
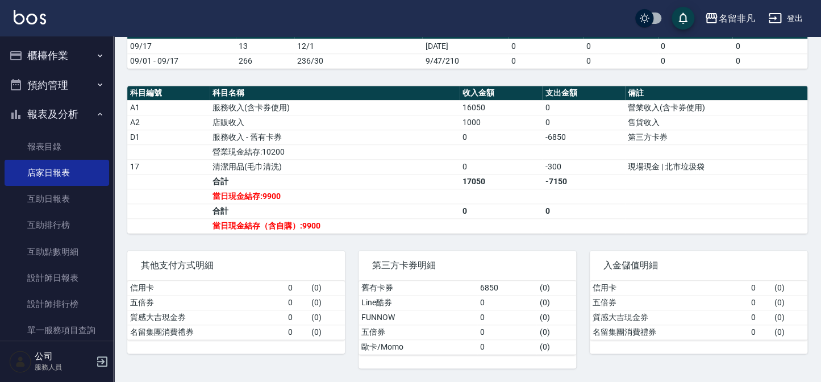
click at [28, 102] on button "報表及分析" at bounding box center [57, 114] width 104 height 30
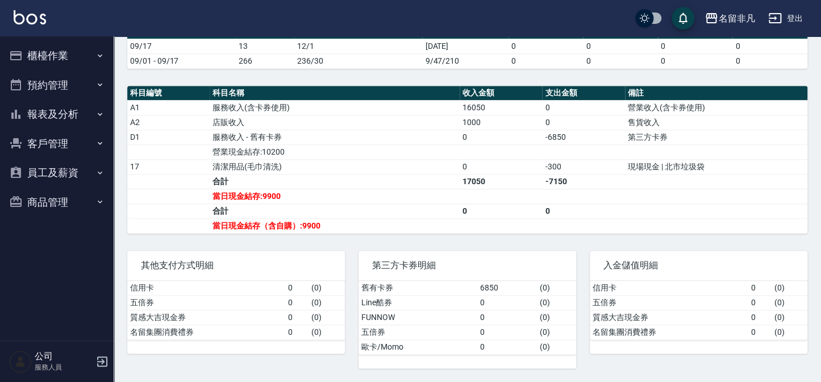
click at [45, 48] on button "櫃檯作業" at bounding box center [57, 56] width 104 height 30
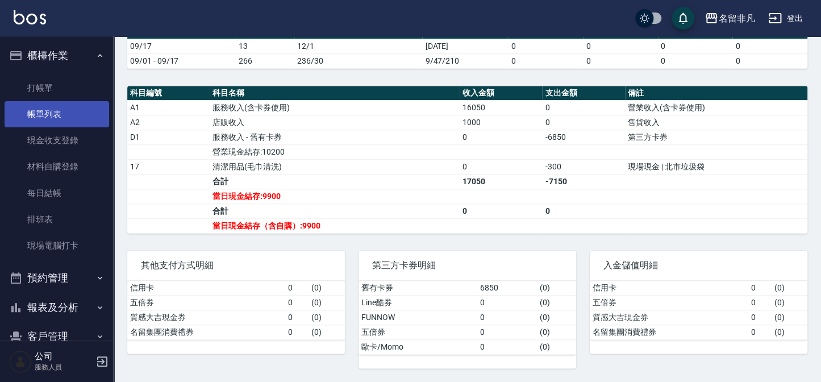
click at [81, 123] on link "帳單列表" at bounding box center [57, 114] width 104 height 26
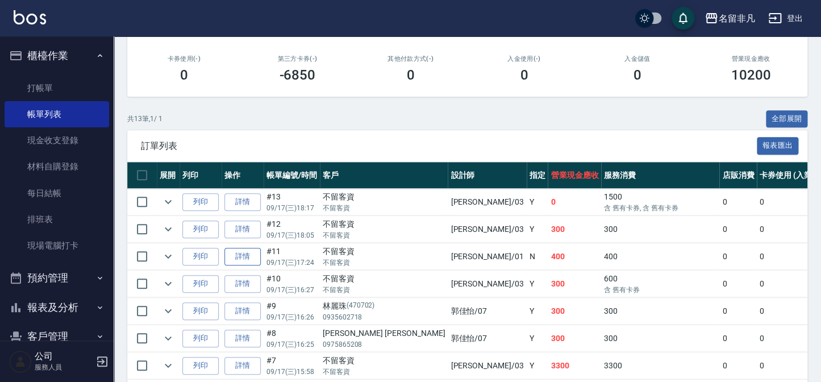
scroll to position [206, 0]
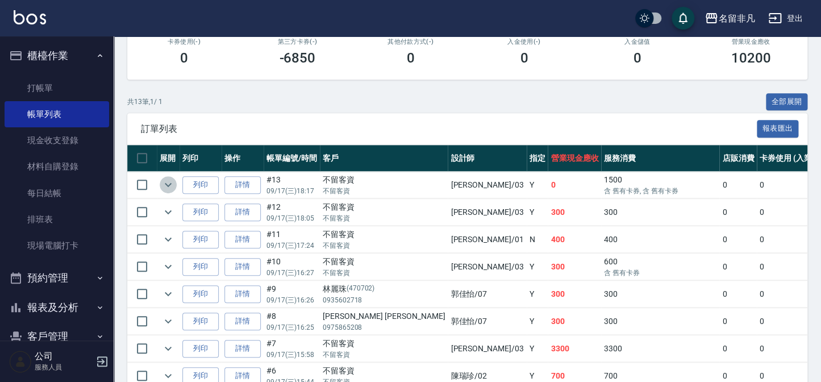
click at [174, 187] on icon "expand row" at bounding box center [168, 185] width 14 height 14
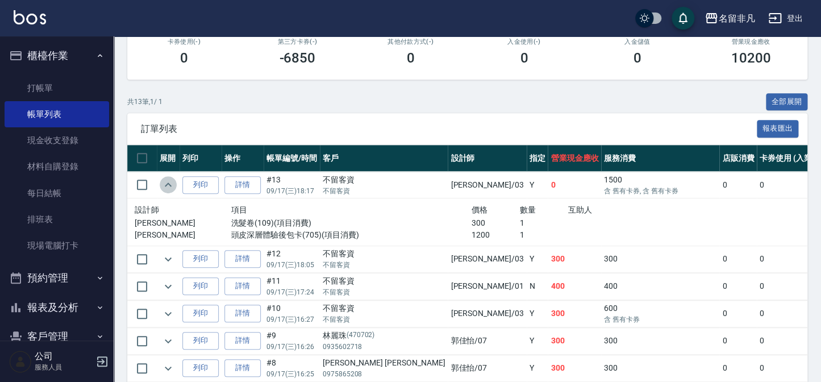
click at [174, 187] on icon "expand row" at bounding box center [168, 185] width 14 height 14
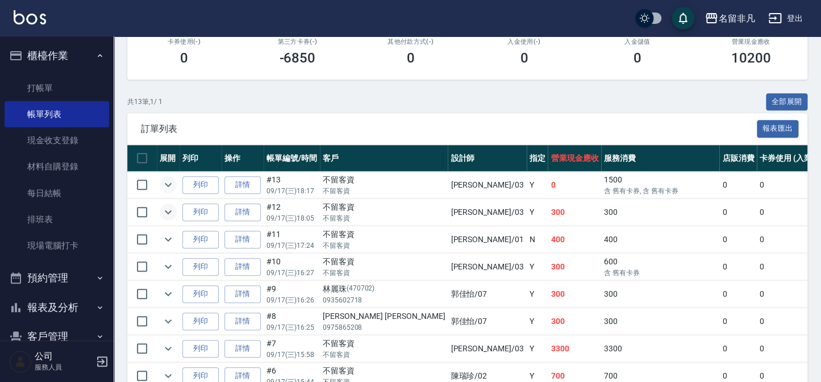
click at [164, 206] on icon "expand row" at bounding box center [168, 212] width 14 height 14
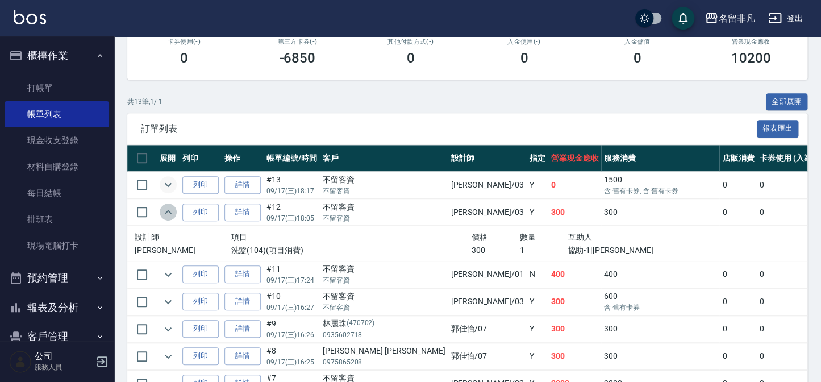
click at [164, 206] on icon "expand row" at bounding box center [168, 212] width 14 height 14
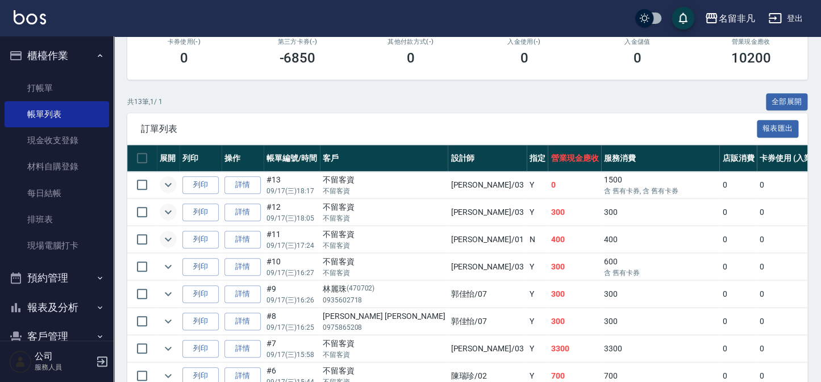
click at [173, 237] on icon "expand row" at bounding box center [168, 239] width 14 height 14
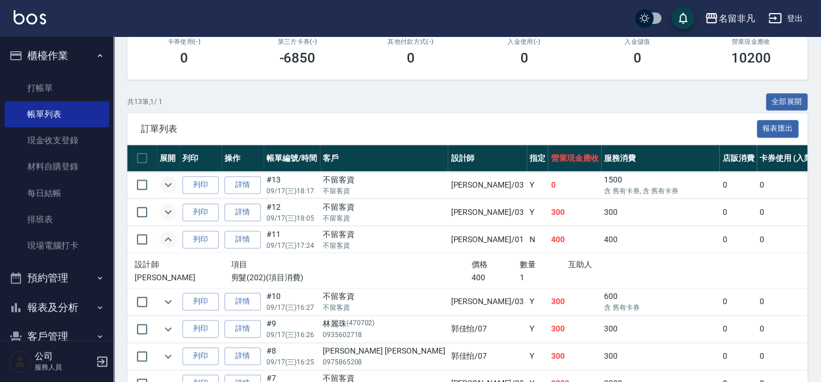
click at [173, 237] on icon "expand row" at bounding box center [168, 239] width 14 height 14
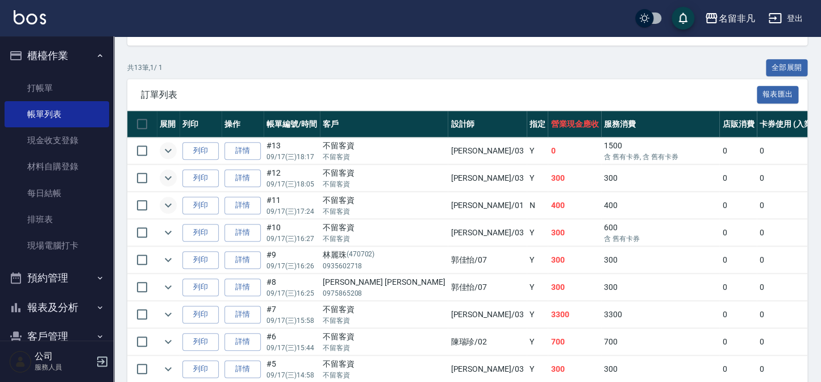
scroll to position [258, 0]
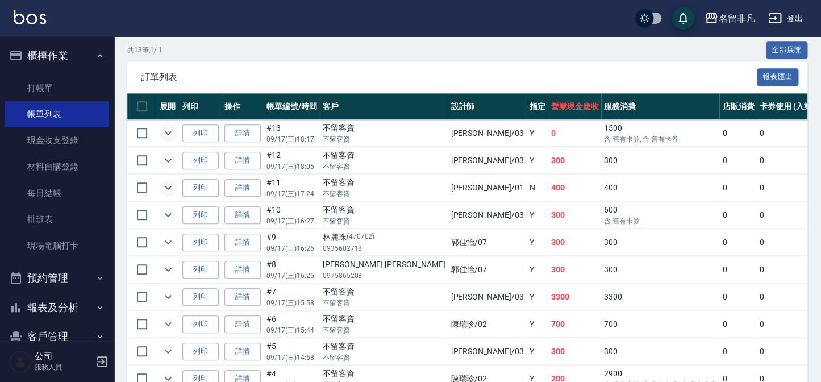
click at [168, 224] on td at bounding box center [168, 215] width 23 height 27
click at [168, 220] on icon "expand row" at bounding box center [168, 215] width 14 height 14
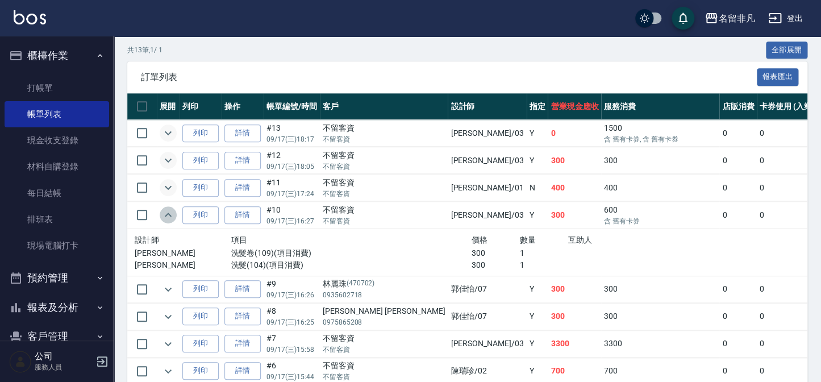
click at [168, 220] on icon "expand row" at bounding box center [168, 215] width 14 height 14
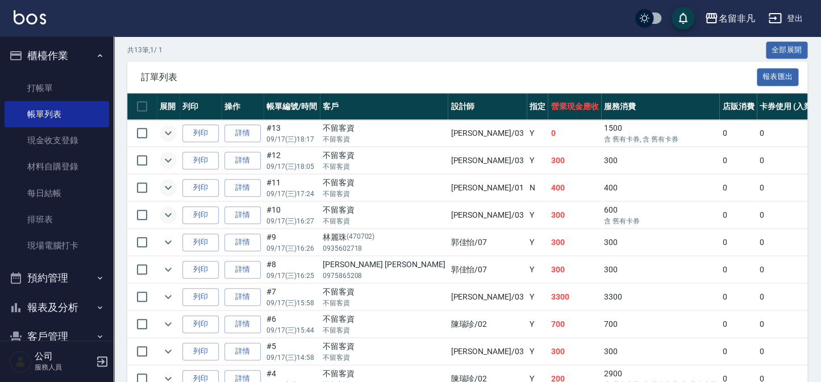
click at [165, 132] on icon "expand row" at bounding box center [168, 133] width 7 height 4
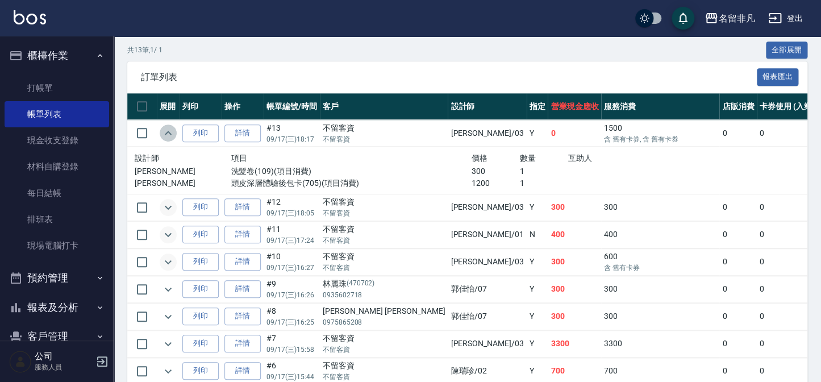
click at [165, 132] on icon "expand row" at bounding box center [168, 133] width 14 height 14
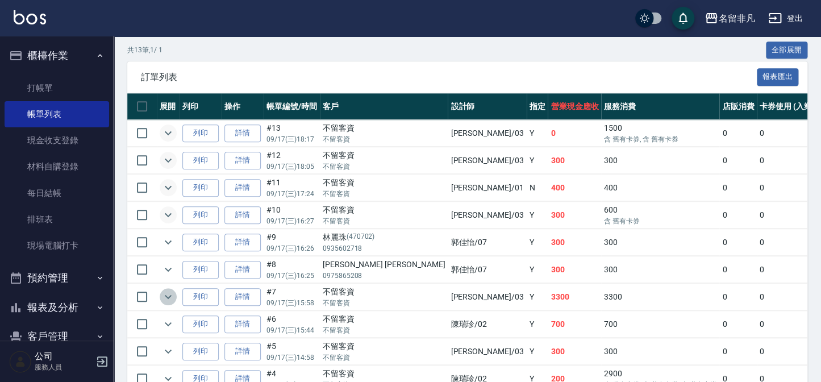
click at [165, 295] on icon "expand row" at bounding box center [168, 297] width 14 height 14
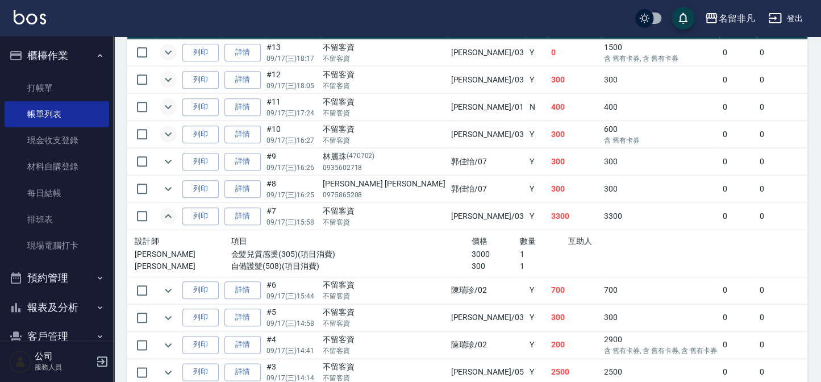
scroll to position [361, 0]
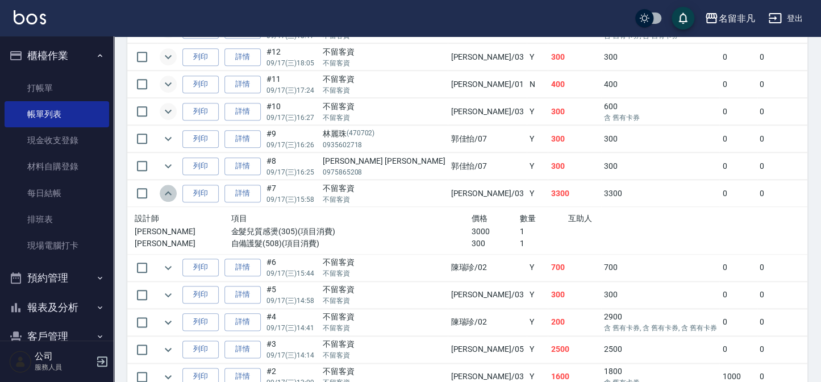
click at [169, 197] on icon "expand row" at bounding box center [168, 193] width 14 height 14
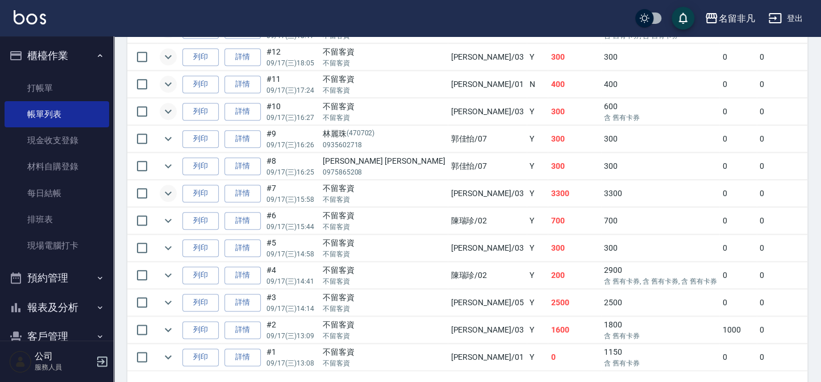
click at [174, 227] on td at bounding box center [168, 220] width 23 height 27
click at [172, 226] on button "expand row" at bounding box center [168, 220] width 17 height 17
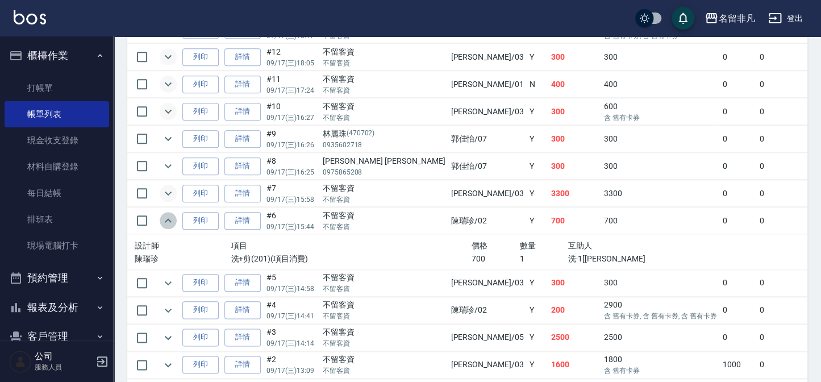
click at [172, 226] on button "expand row" at bounding box center [168, 220] width 17 height 17
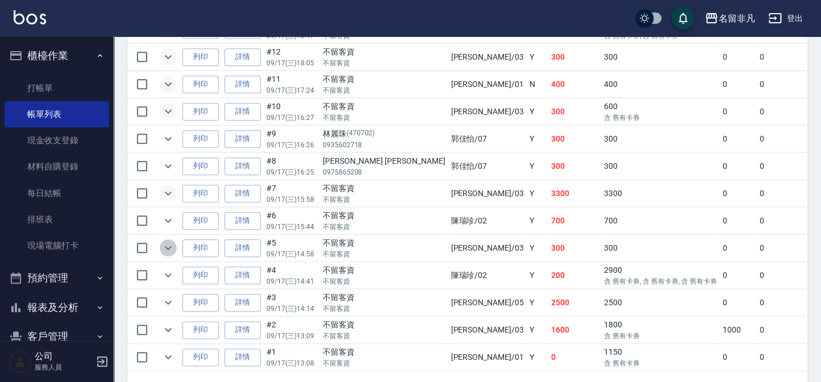
click at [173, 246] on icon "expand row" at bounding box center [168, 248] width 14 height 14
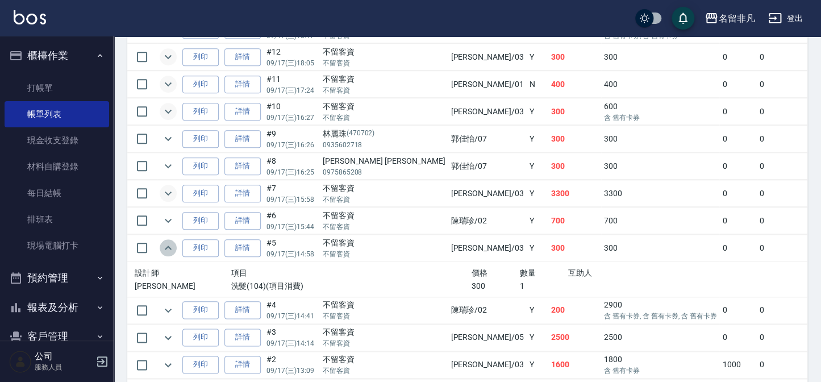
click at [173, 246] on icon "expand row" at bounding box center [168, 248] width 14 height 14
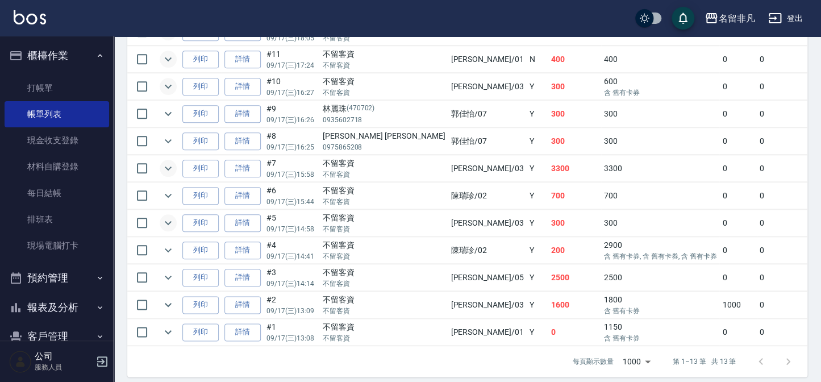
scroll to position [400, 0]
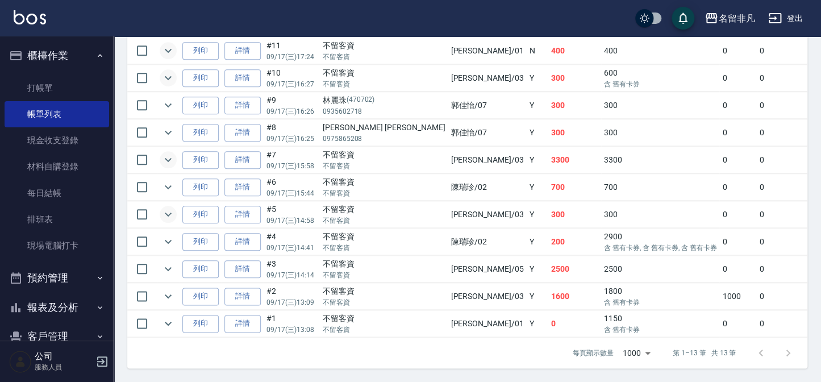
click at [171, 246] on td at bounding box center [168, 241] width 23 height 27
click at [169, 241] on button "expand row" at bounding box center [168, 241] width 17 height 17
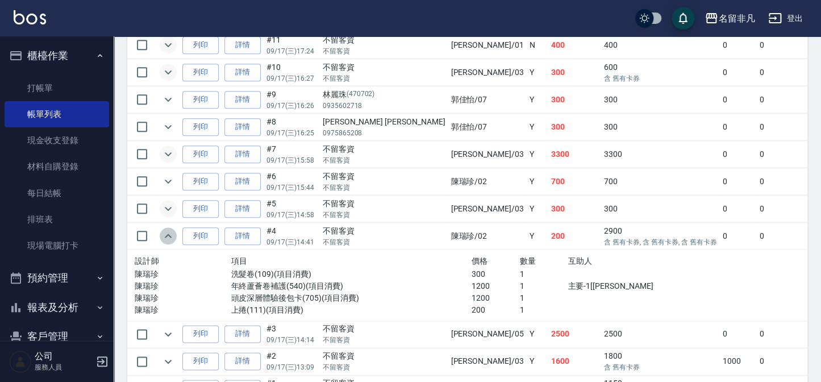
click at [169, 241] on button "expand row" at bounding box center [168, 235] width 17 height 17
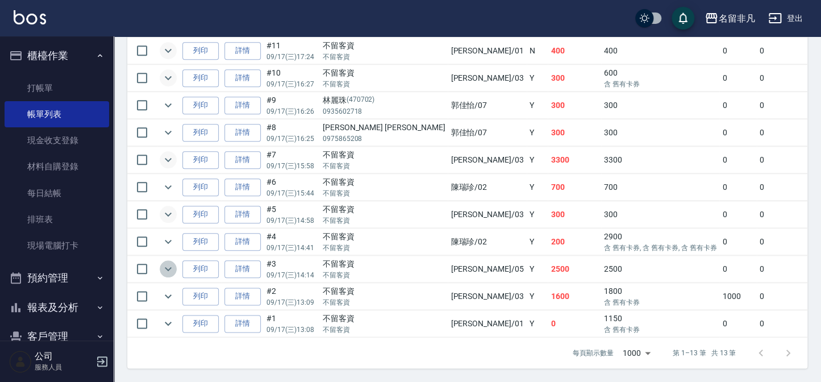
click at [175, 260] on button "expand row" at bounding box center [168, 268] width 17 height 17
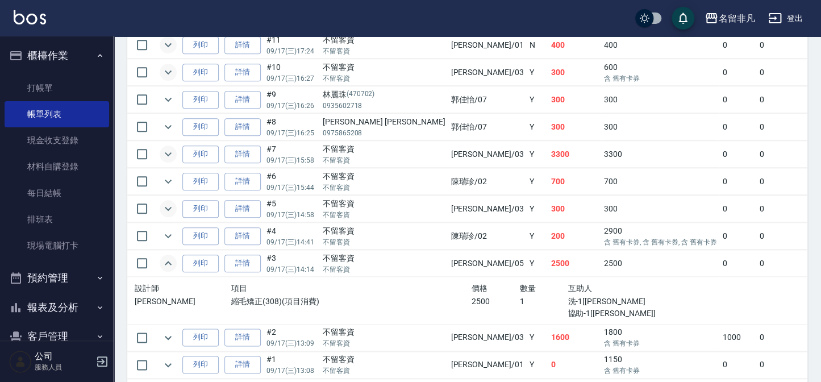
click at [175, 260] on button "expand row" at bounding box center [168, 262] width 17 height 17
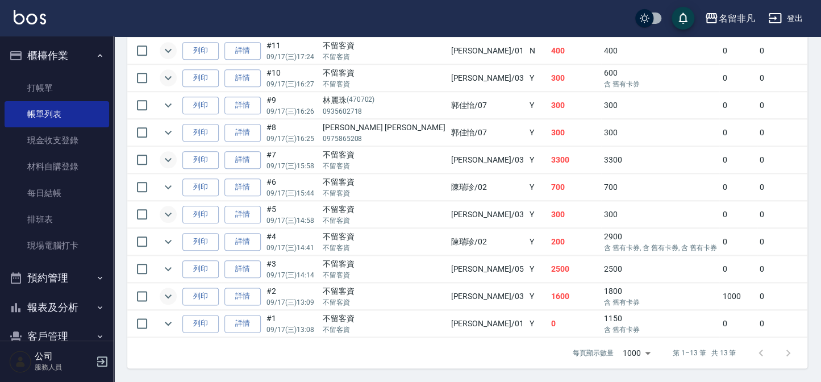
click at [174, 289] on icon "expand row" at bounding box center [168, 296] width 14 height 14
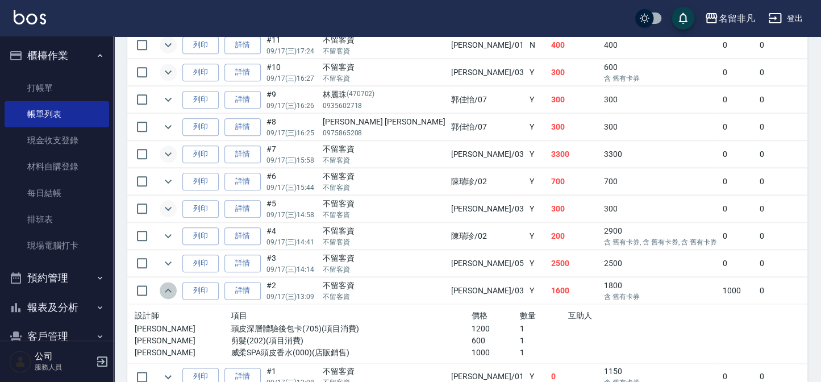
click at [173, 285] on icon "expand row" at bounding box center [168, 290] width 14 height 14
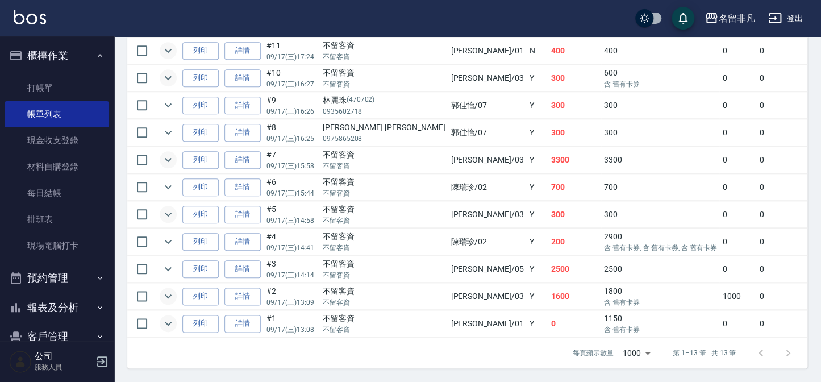
click at [171, 316] on icon "expand row" at bounding box center [168, 323] width 14 height 14
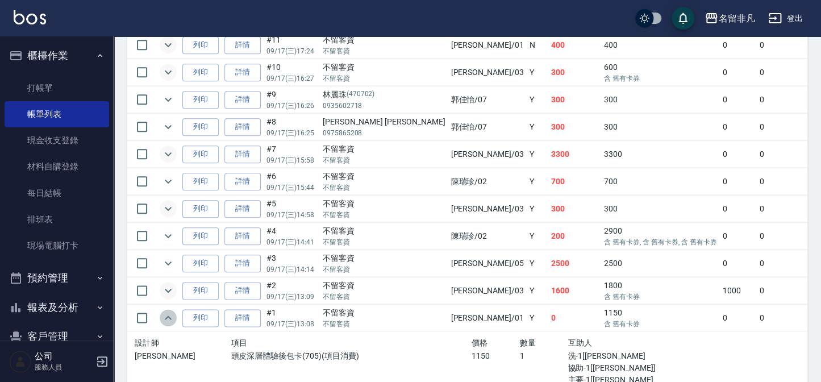
click at [171, 314] on icon "expand row" at bounding box center [168, 318] width 14 height 14
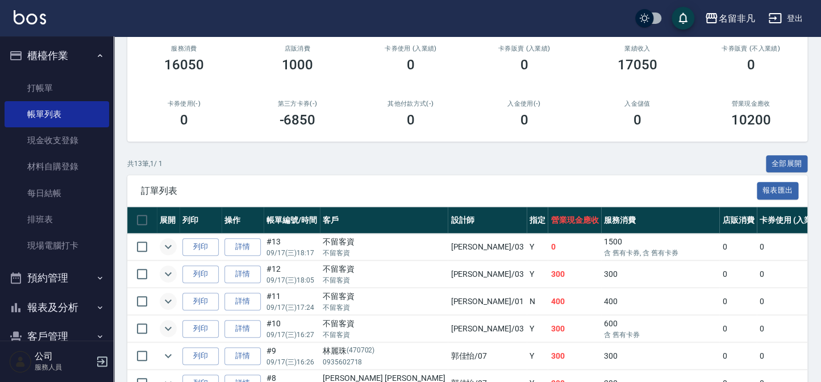
scroll to position [142, 0]
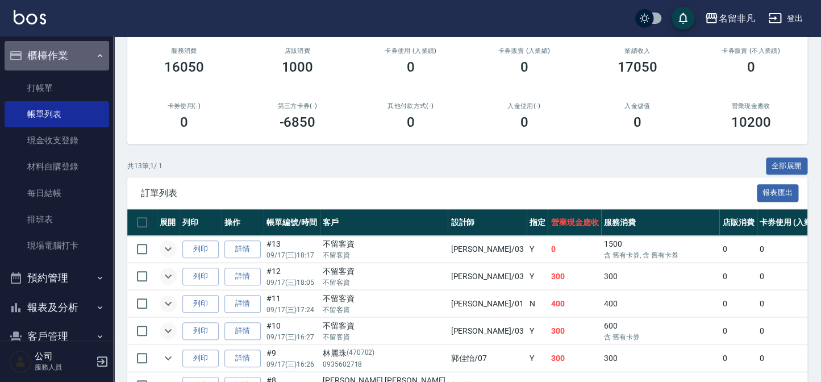
click at [68, 61] on button "櫃檯作業" at bounding box center [57, 56] width 104 height 30
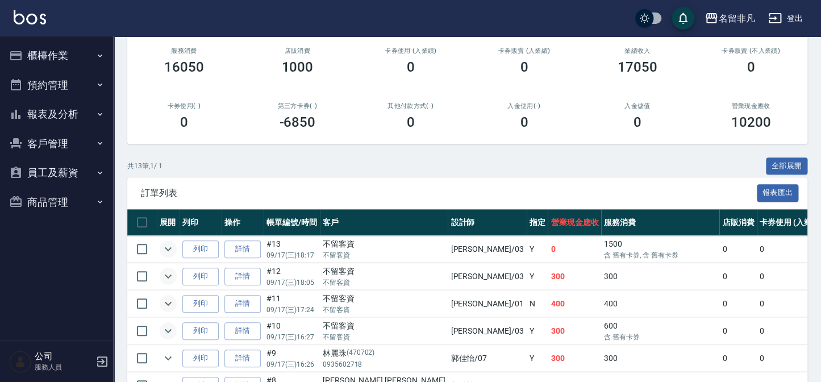
click at [65, 111] on button "報表及分析" at bounding box center [57, 114] width 104 height 30
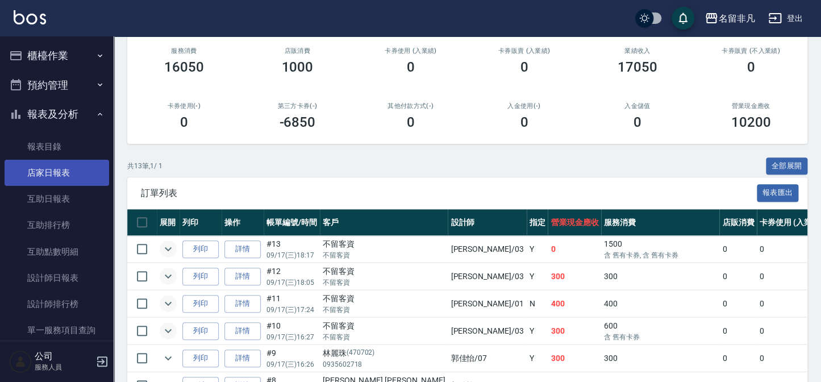
click at [72, 166] on link "店家日報表" at bounding box center [57, 173] width 104 height 26
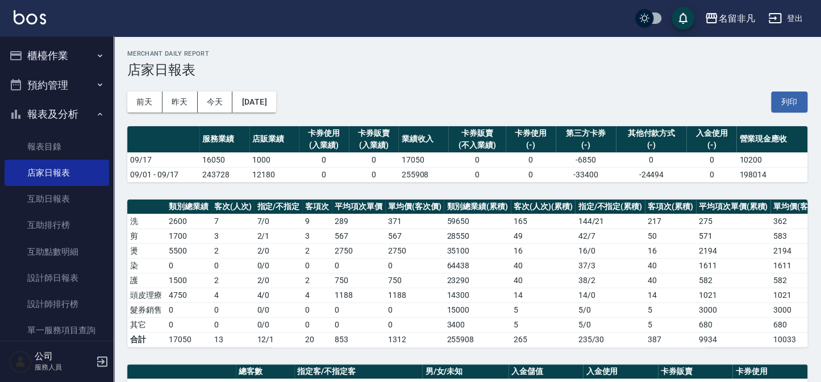
click at [52, 104] on button "報表及分析" at bounding box center [57, 114] width 104 height 30
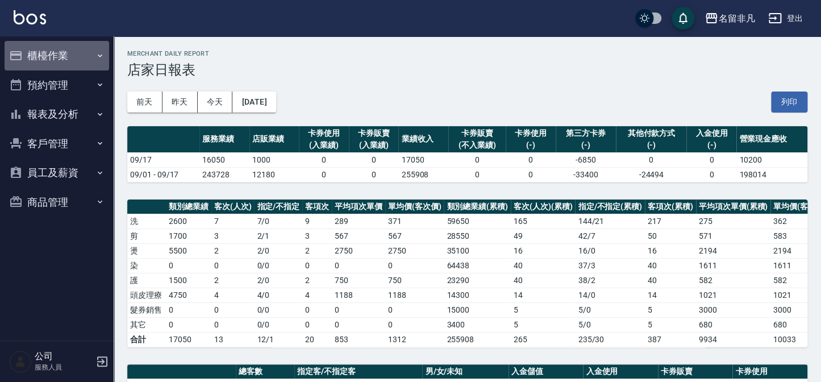
click at [58, 51] on button "櫃檯作業" at bounding box center [57, 56] width 104 height 30
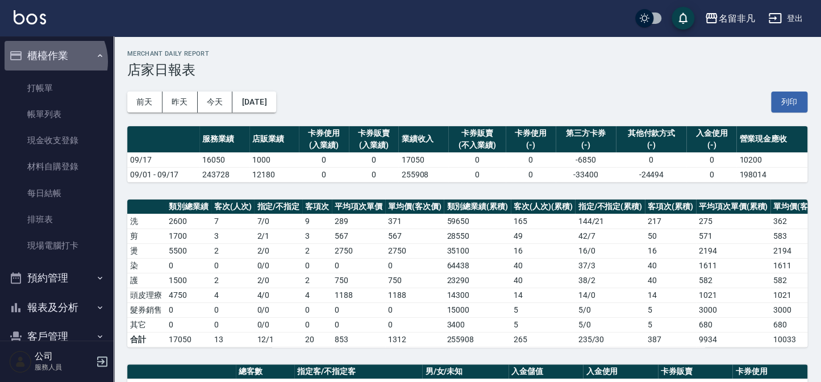
click at [49, 61] on button "櫃檯作業" at bounding box center [57, 56] width 104 height 30
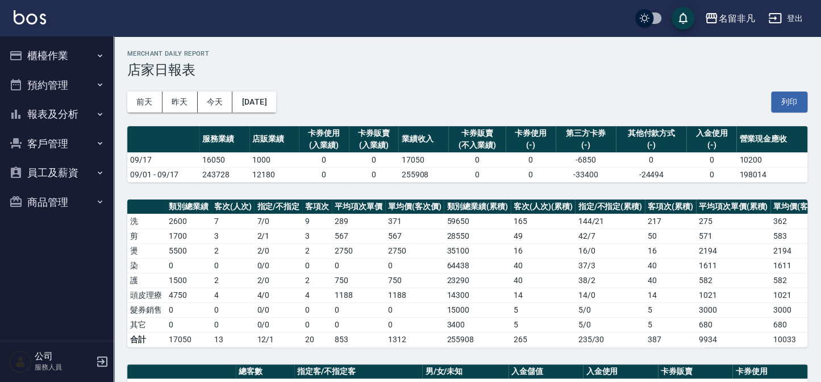
click at [5, 39] on ul "櫃檯作業 打帳單 帳單列表 現金收支登錄 材料自購登錄 每日結帳 排班表 現場電腦打卡 預約管理 預約管理 單日預約紀錄 單週預約紀錄 報表及分析 報表目錄 …" at bounding box center [57, 128] width 104 height 185
click at [18, 61] on icon "button" at bounding box center [16, 56] width 14 height 14
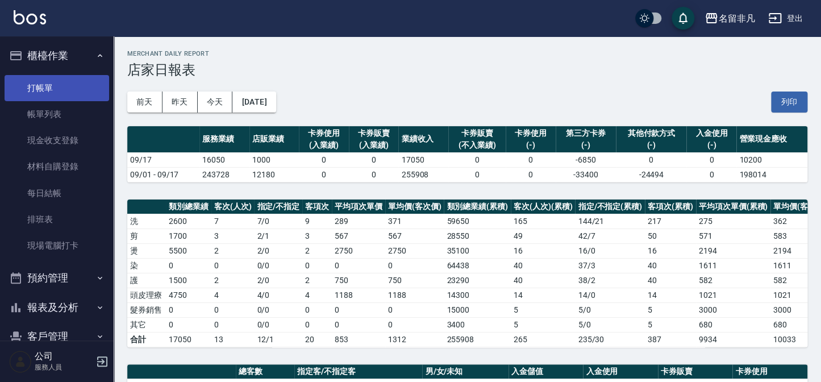
click at [31, 82] on link "打帳單" at bounding box center [57, 88] width 104 height 26
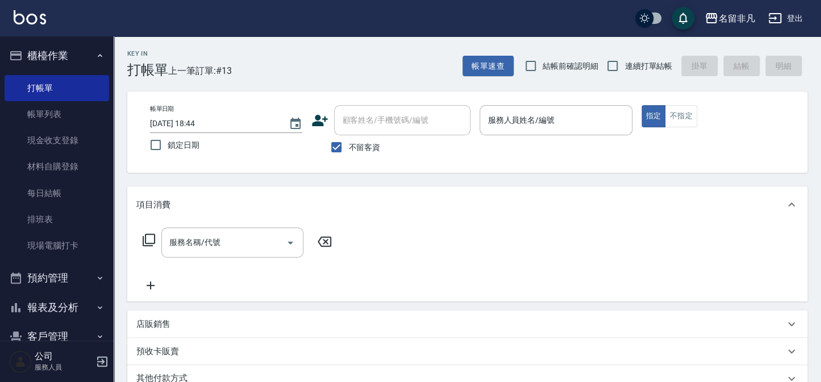
click at [353, 148] on span "不留客資" at bounding box center [364, 147] width 32 height 12
click at [348, 148] on input "不留客資" at bounding box center [336, 147] width 24 height 24
click at [358, 145] on span "不留客資" at bounding box center [364, 147] width 32 height 12
click at [348, 145] on input "不留客資" at bounding box center [336, 147] width 24 height 24
checkbox input "true"
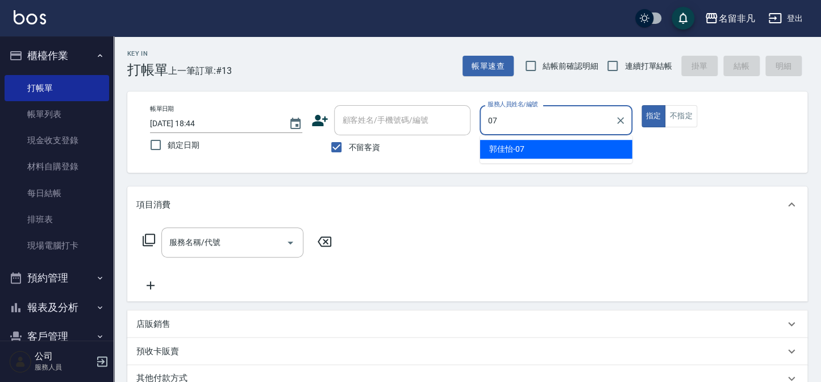
type input "[PERSON_NAME]-07"
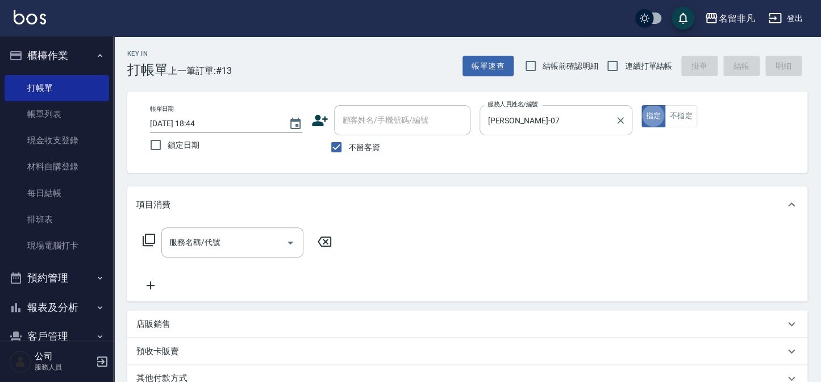
type button "true"
click at [689, 125] on button "不指定" at bounding box center [680, 116] width 32 height 22
click at [249, 232] on input "服務名稱/代號" at bounding box center [223, 242] width 115 height 20
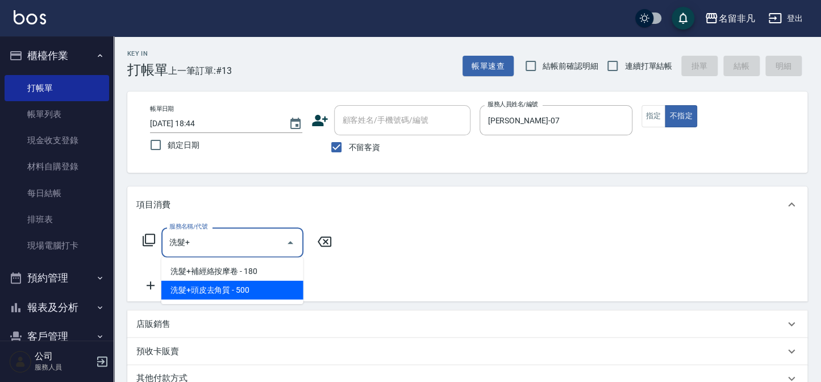
click at [263, 295] on span "洗髮+頭皮去角質 - 500" at bounding box center [232, 290] width 142 height 19
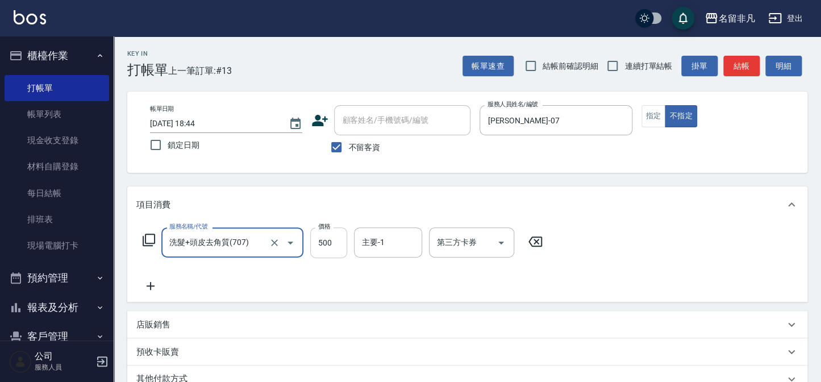
type input "洗髮+頭皮去角質(707)"
click at [329, 242] on input "500" at bounding box center [328, 242] width 37 height 31
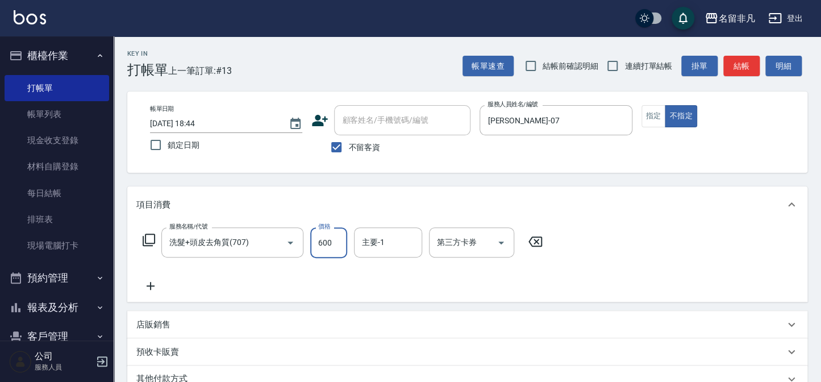
type input "600"
click at [158, 285] on icon at bounding box center [150, 286] width 28 height 14
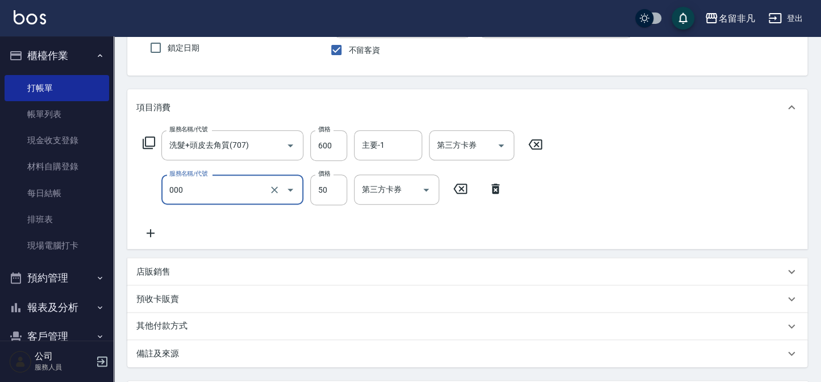
scroll to position [154, 0]
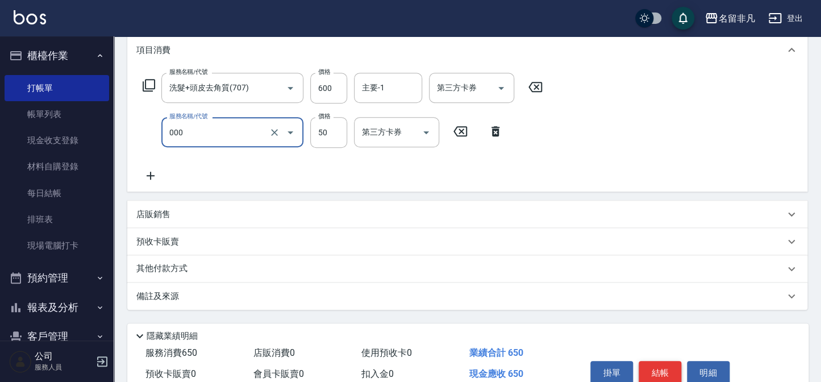
type input "髮長過長(000)"
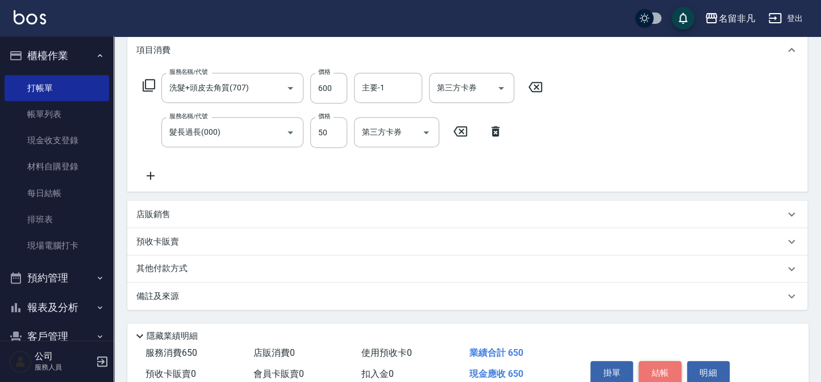
click at [655, 368] on button "結帳" at bounding box center [659, 373] width 43 height 24
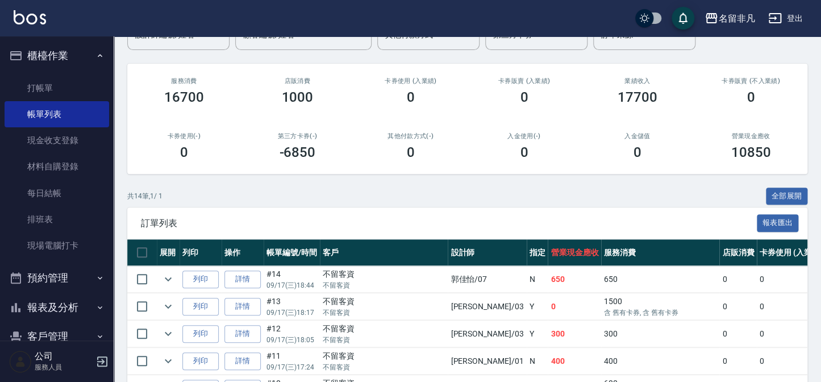
scroll to position [154, 0]
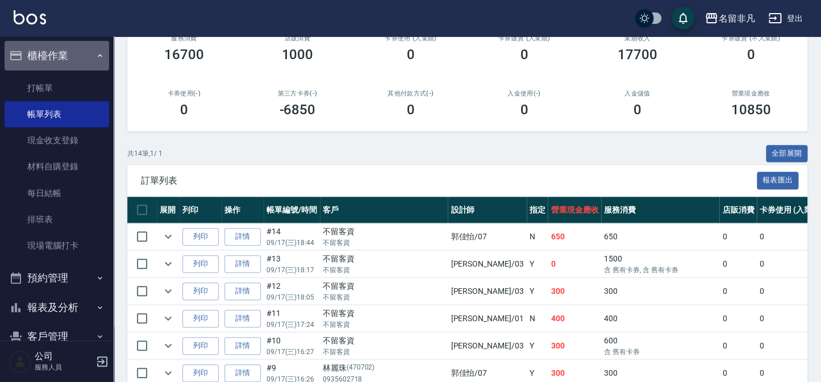
click at [77, 65] on button "櫃檯作業" at bounding box center [57, 56] width 104 height 30
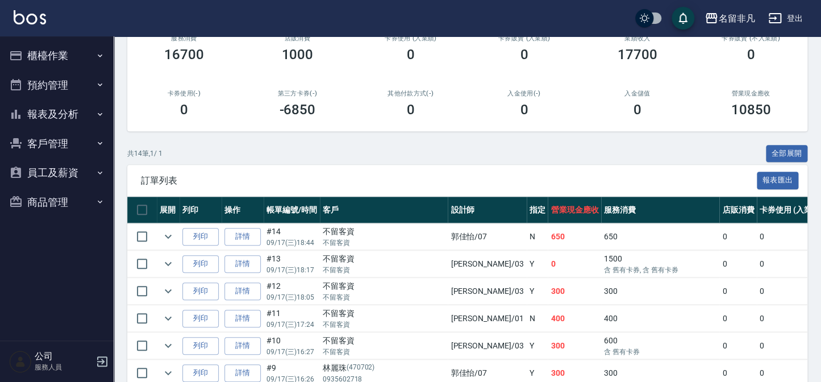
click at [66, 111] on button "報表及分析" at bounding box center [57, 114] width 104 height 30
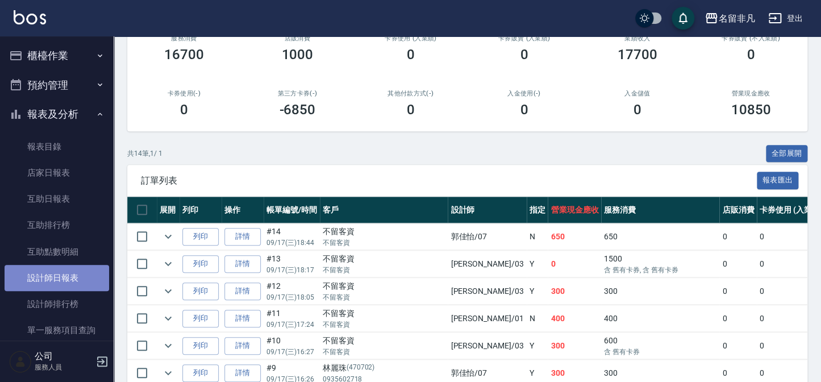
click at [72, 284] on link "設計師日報表" at bounding box center [57, 278] width 104 height 26
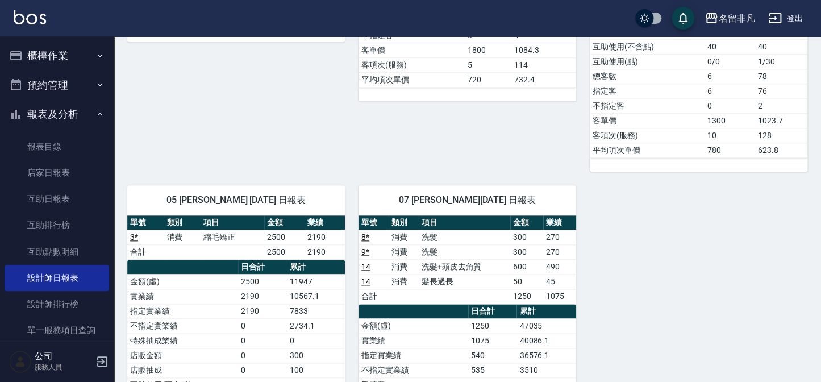
scroll to position [465, 0]
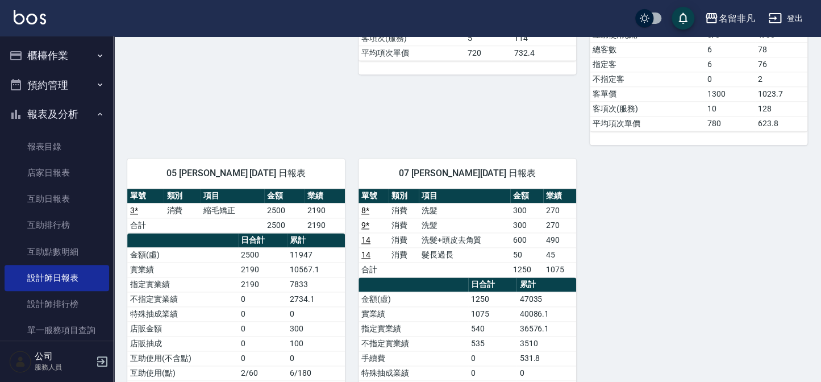
click at [65, 122] on button "報表及分析" at bounding box center [57, 114] width 104 height 30
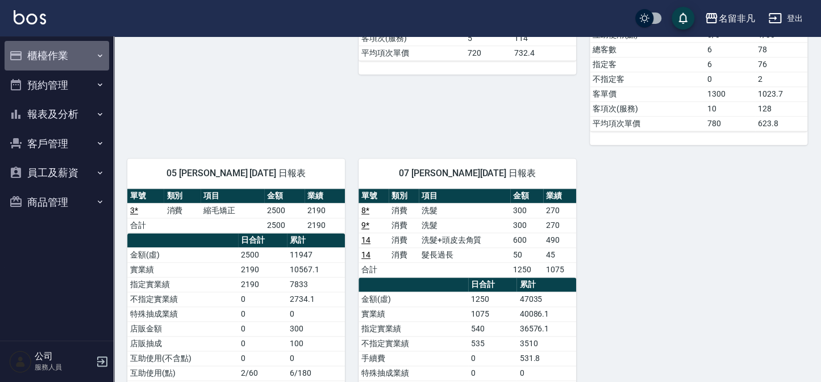
click at [68, 60] on button "櫃檯作業" at bounding box center [57, 56] width 104 height 30
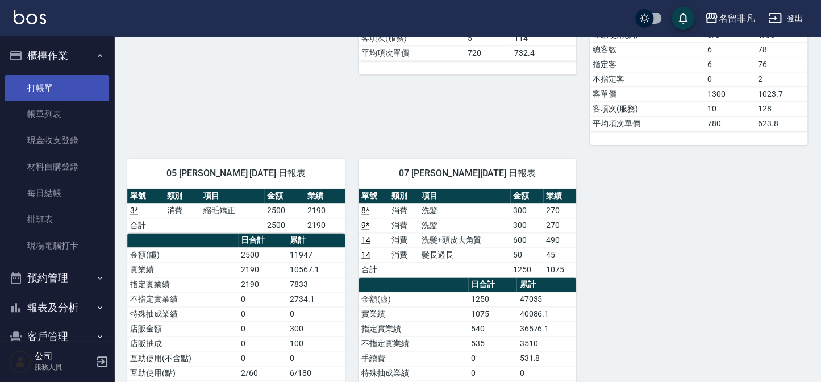
click at [65, 93] on link "打帳單" at bounding box center [57, 88] width 104 height 26
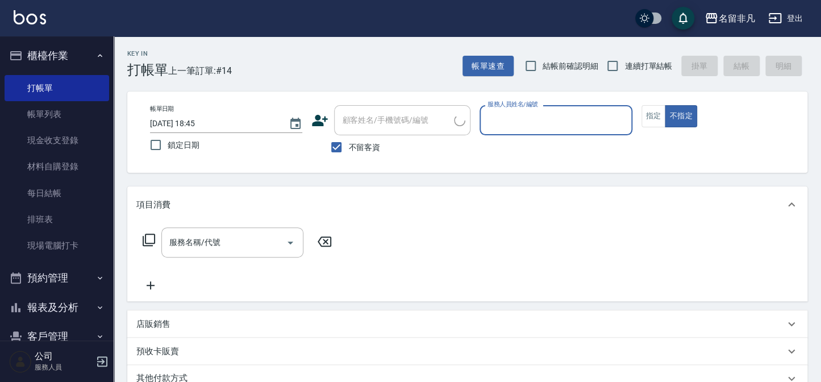
click at [58, 53] on button "櫃檯作業" at bounding box center [57, 56] width 104 height 30
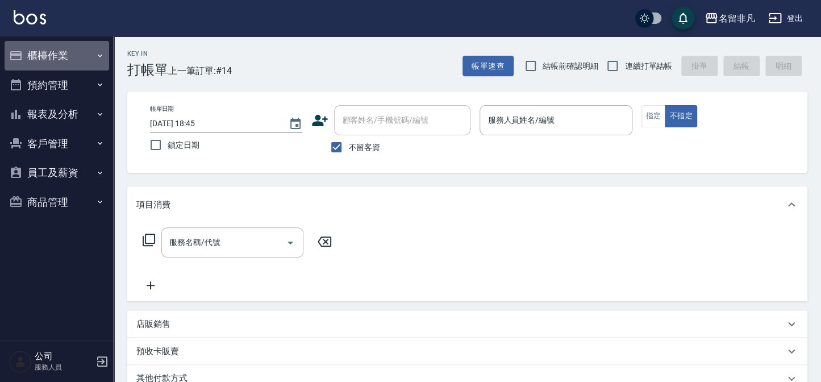
click at [62, 56] on button "櫃檯作業" at bounding box center [57, 56] width 104 height 30
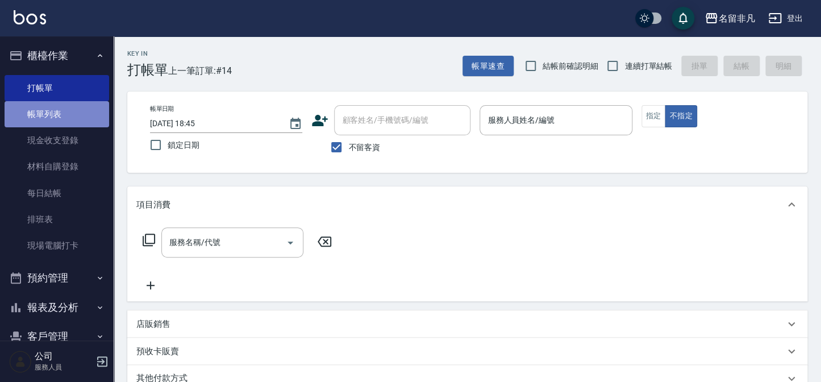
click at [60, 114] on link "帳單列表" at bounding box center [57, 114] width 104 height 26
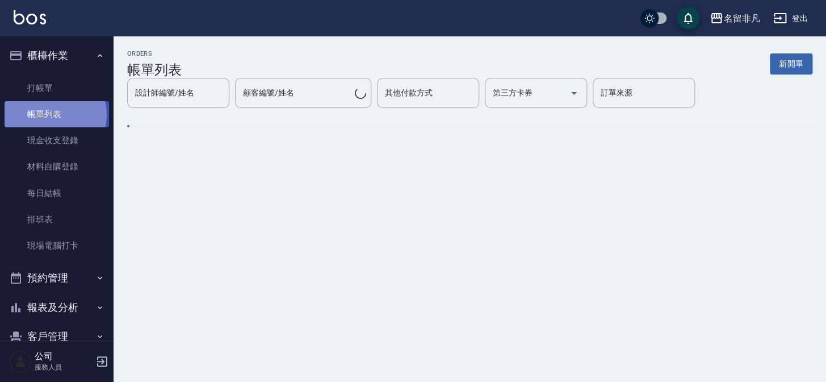
click at [55, 115] on link "帳單列表" at bounding box center [57, 114] width 104 height 26
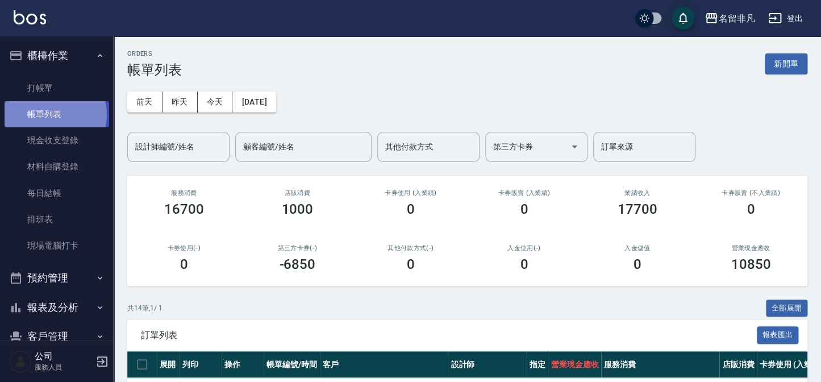
click at [55, 115] on link "帳單列表" at bounding box center [57, 114] width 104 height 26
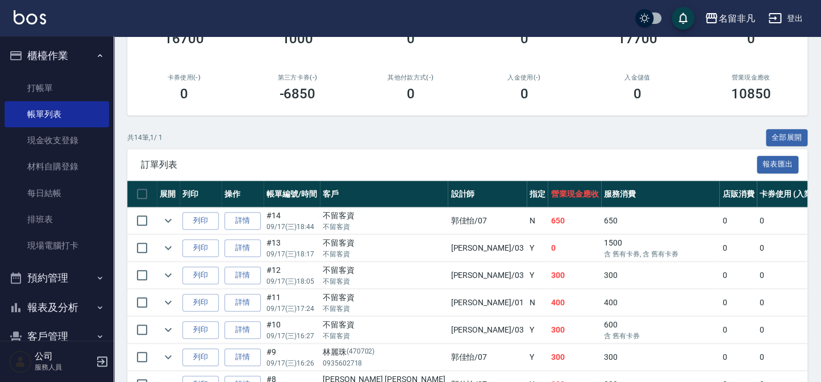
scroll to position [170, 0]
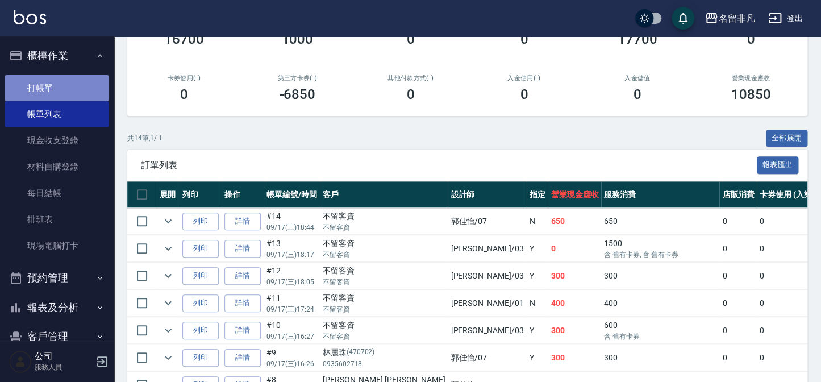
click at [76, 83] on link "打帳單" at bounding box center [57, 88] width 104 height 26
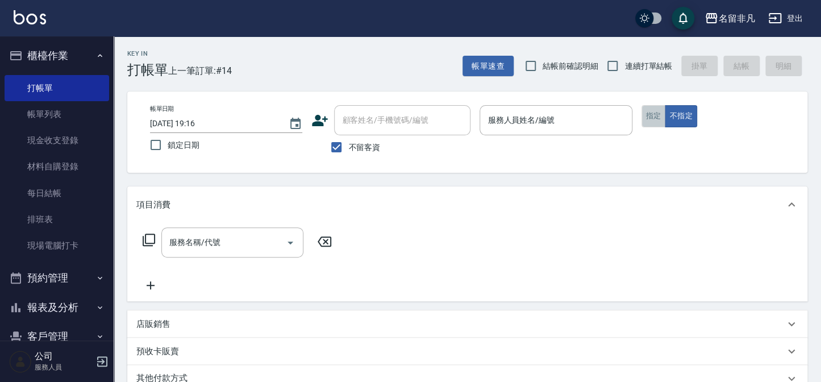
click at [645, 118] on button "指定" at bounding box center [653, 116] width 24 height 22
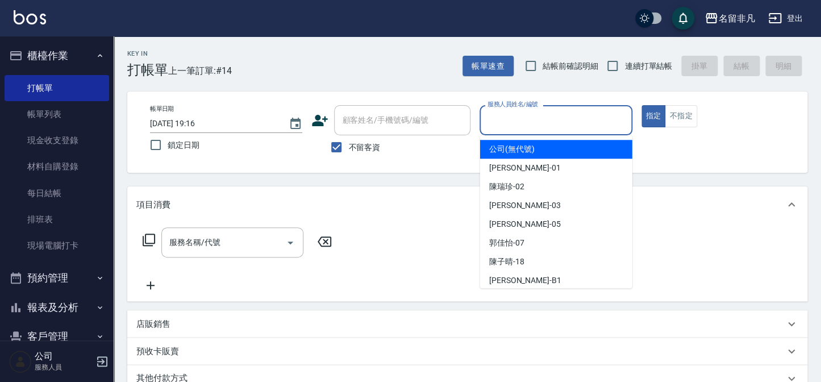
click at [528, 126] on input "服務人員姓名/編號" at bounding box center [555, 120] width 142 height 20
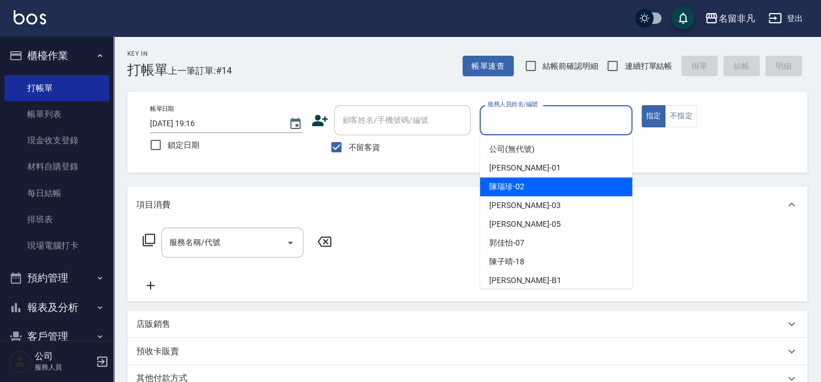
drag, startPoint x: 496, startPoint y: 185, endPoint x: 447, endPoint y: 181, distance: 49.0
click at [496, 186] on span "[PERSON_NAME]-02" at bounding box center [506, 187] width 35 height 12
type input "[PERSON_NAME]-02"
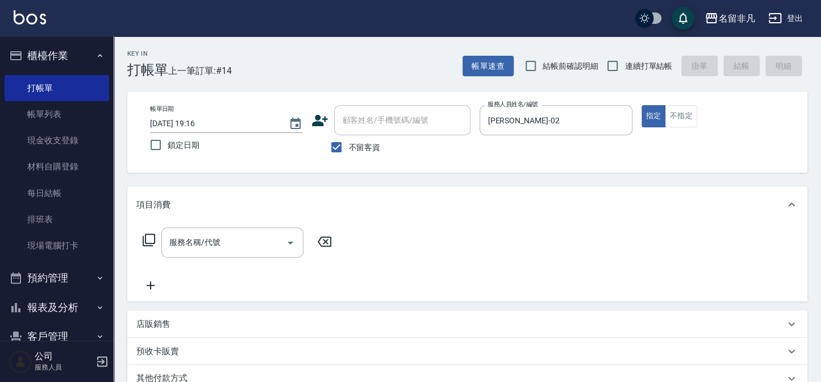
click at [151, 239] on icon at bounding box center [149, 240] width 14 height 14
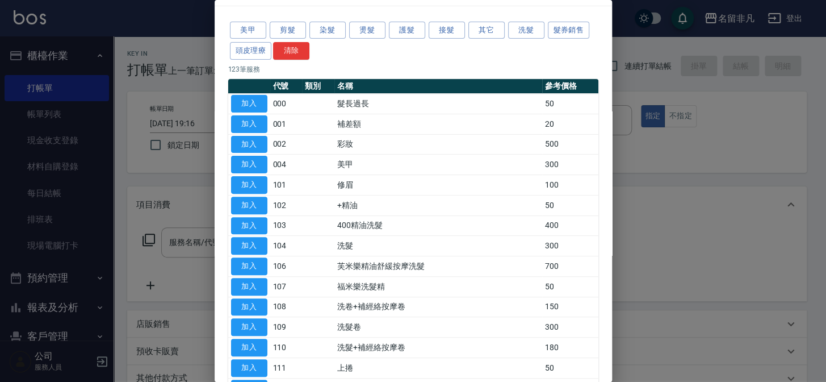
scroll to position [51, 0]
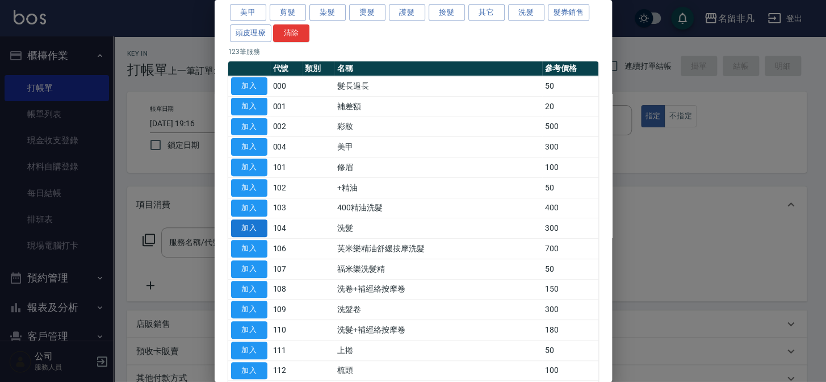
click at [251, 229] on button "加入" at bounding box center [249, 228] width 36 height 18
type input "洗髮(104)"
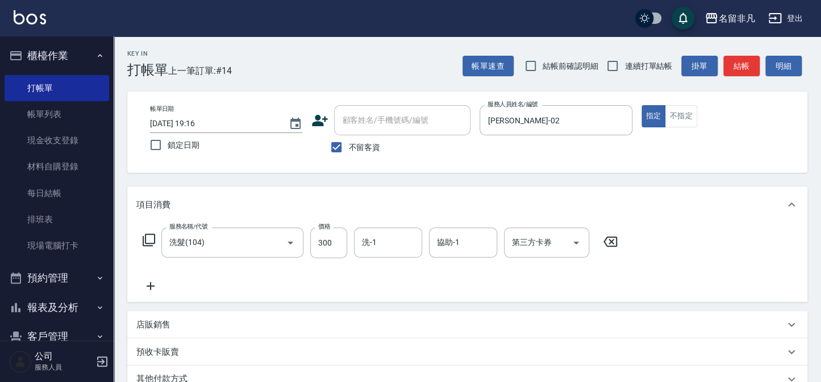
click at [151, 233] on icon at bounding box center [149, 239] width 12 height 12
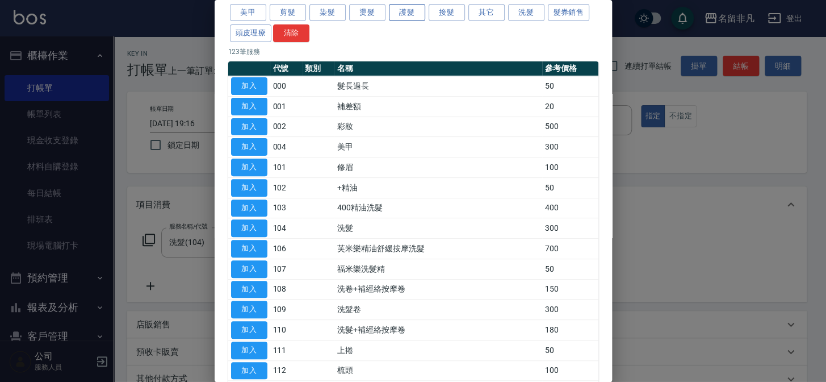
click at [403, 15] on button "護髮" at bounding box center [407, 13] width 36 height 18
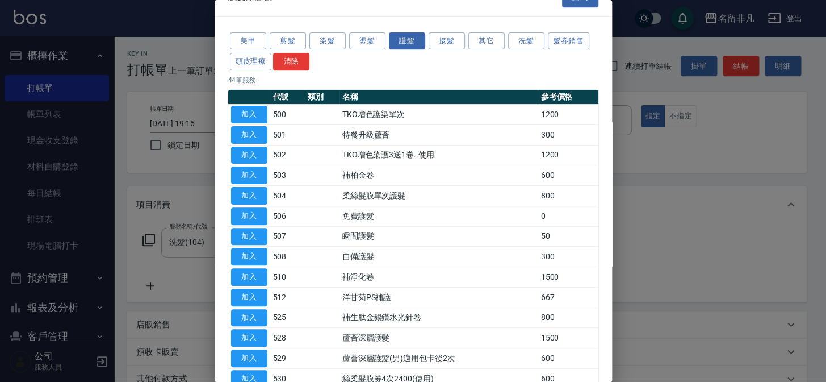
scroll to position [0, 0]
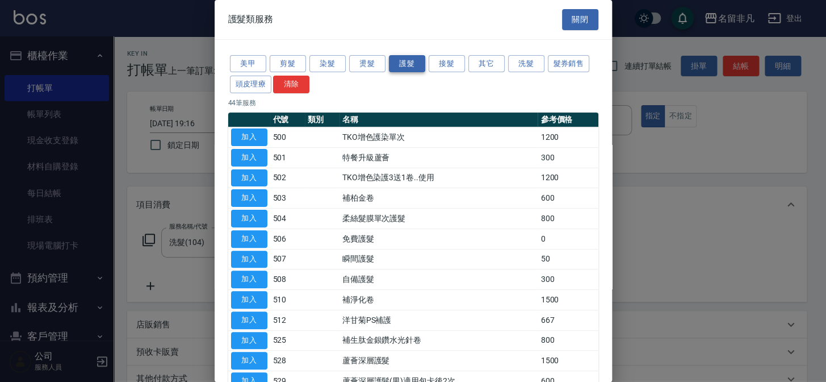
click at [402, 60] on button "護髮" at bounding box center [407, 64] width 36 height 18
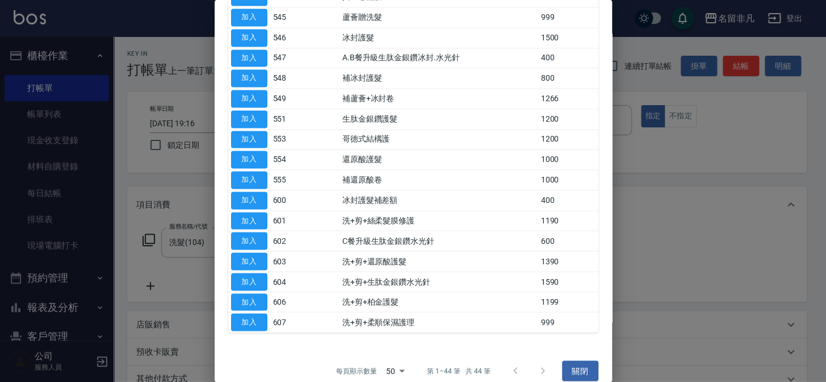
scroll to position [697, 0]
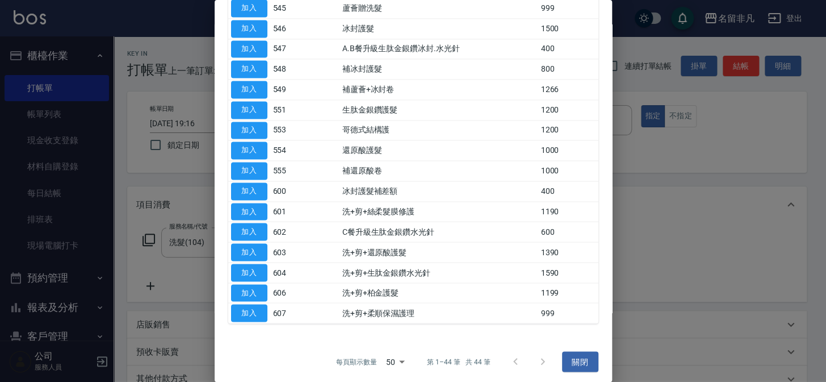
click at [512, 358] on div at bounding box center [529, 361] width 55 height 27
click at [510, 354] on div at bounding box center [529, 361] width 55 height 27
click at [535, 357] on div at bounding box center [529, 361] width 55 height 27
click at [538, 356] on div at bounding box center [529, 361] width 55 height 27
click at [508, 358] on div at bounding box center [529, 361] width 55 height 27
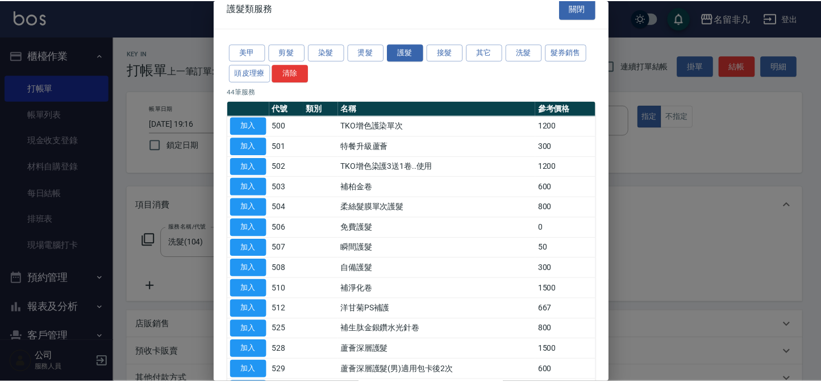
scroll to position [0, 0]
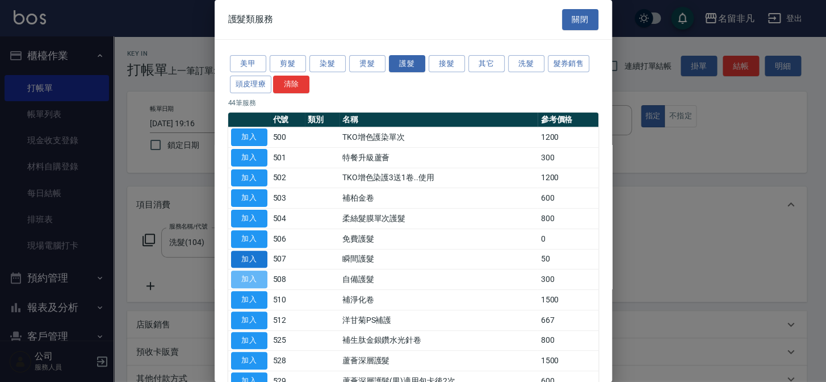
drag, startPoint x: 255, startPoint y: 272, endPoint x: 256, endPoint y: 265, distance: 6.9
click at [252, 278] on button "加入" at bounding box center [249, 279] width 36 height 18
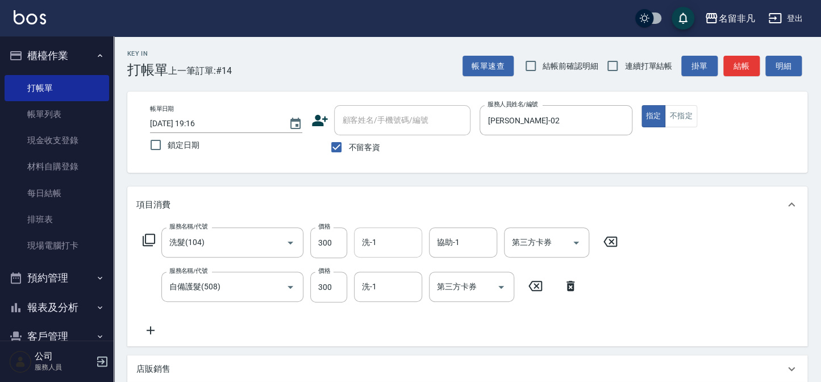
click at [392, 244] on input "洗-1" at bounding box center [388, 242] width 58 height 20
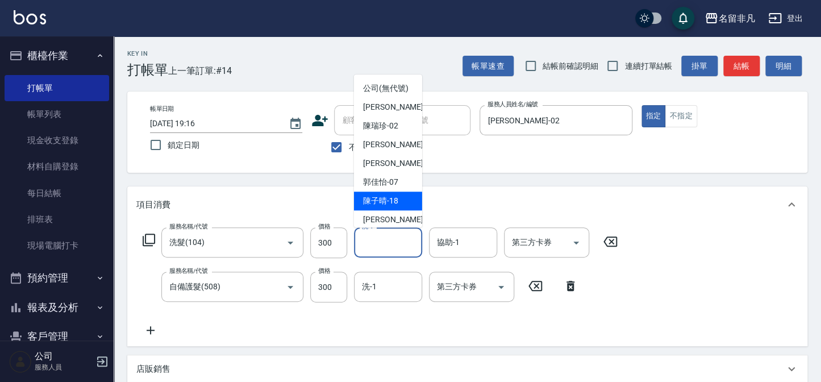
click at [383, 207] on span "[PERSON_NAME]-18" at bounding box center [380, 201] width 35 height 12
type input "[PERSON_NAME]-18"
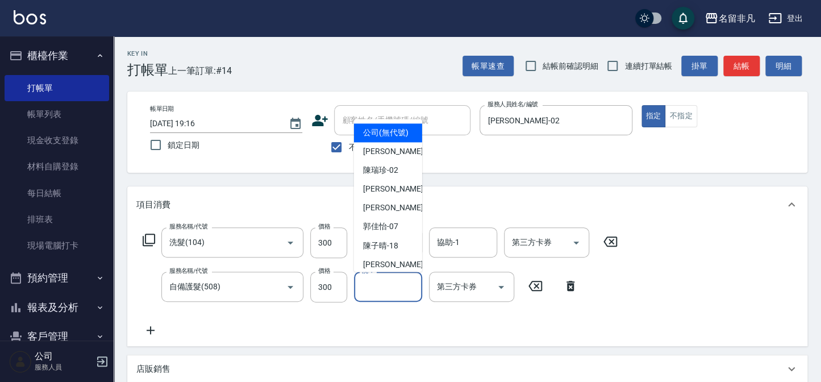
click at [388, 285] on input "洗-1" at bounding box center [388, 287] width 58 height 20
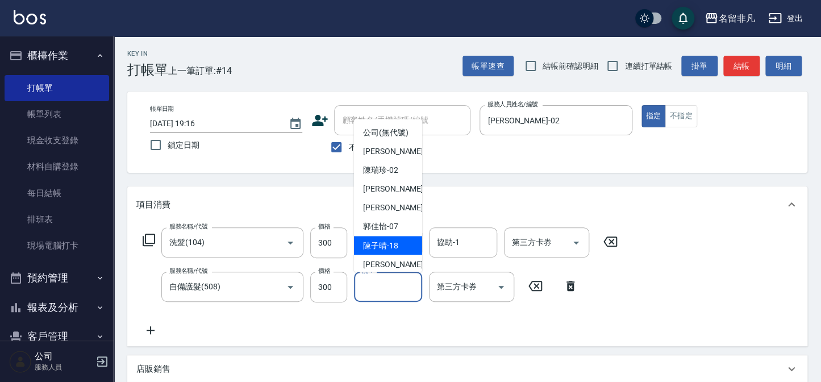
click at [386, 252] on span "[PERSON_NAME]-18" at bounding box center [380, 246] width 35 height 12
type input "[PERSON_NAME]-18"
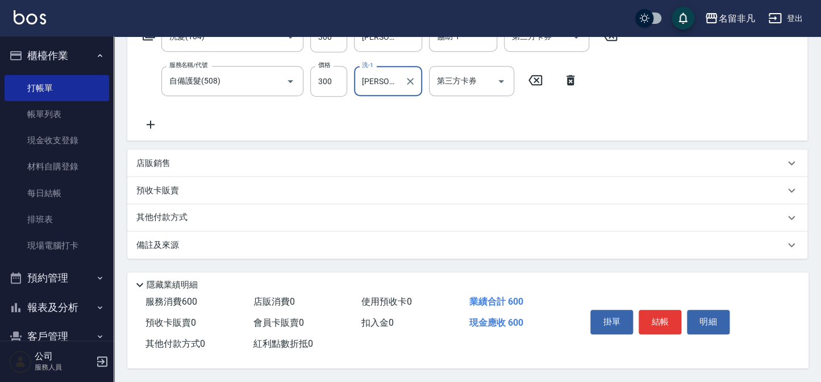
scroll to position [208, 0]
click at [651, 316] on button "結帳" at bounding box center [659, 321] width 43 height 24
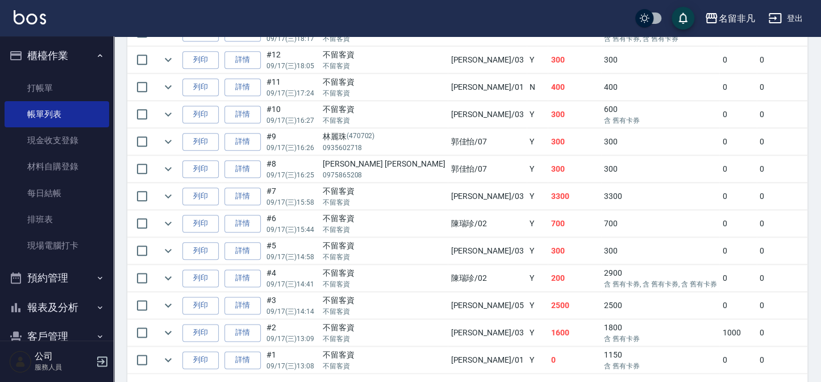
scroll to position [454, 0]
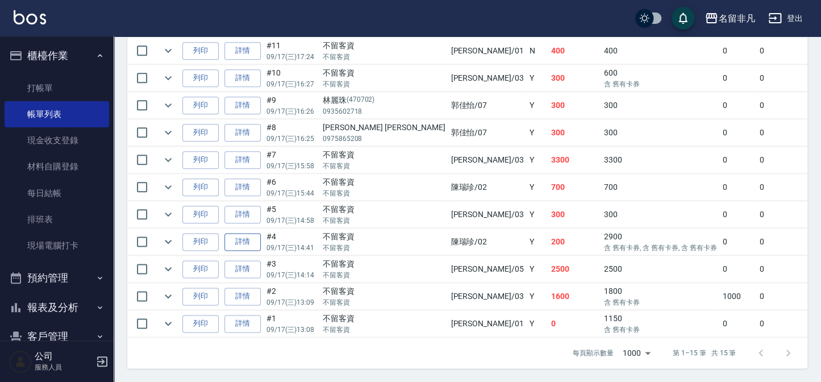
click at [244, 235] on link "詳情" at bounding box center [242, 242] width 36 height 18
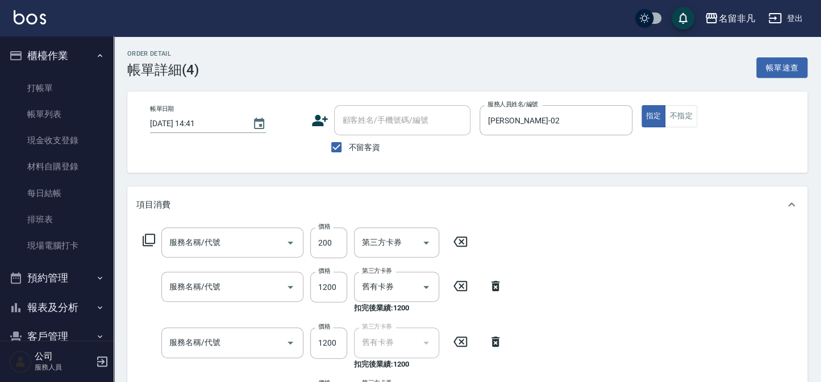
type input "[DATE] 14:41"
checkbox input "true"
type input "[PERSON_NAME]-02"
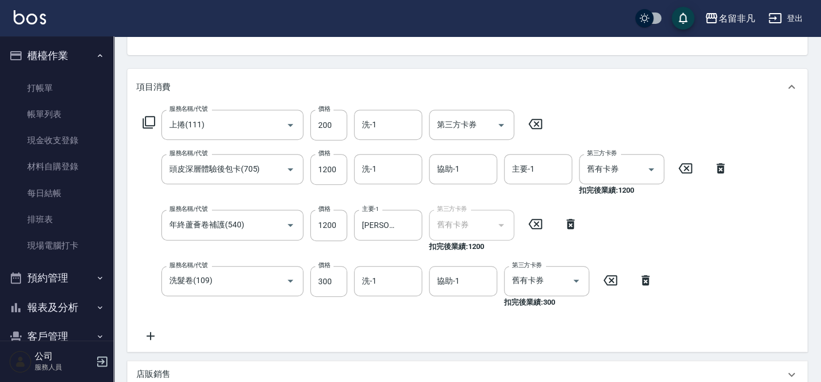
type input "上捲(111)"
type input "頭皮深層體驗後包卡(705)"
type input "年終蘆薈卷補護(540)"
type input "洗髮卷(109)"
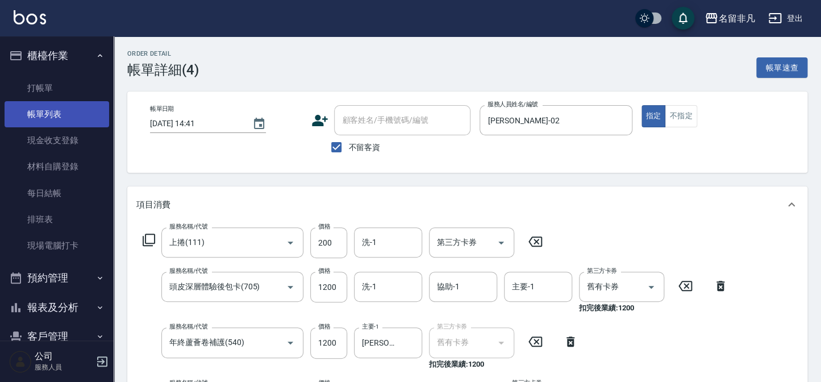
click at [66, 116] on link "帳單列表" at bounding box center [57, 114] width 104 height 26
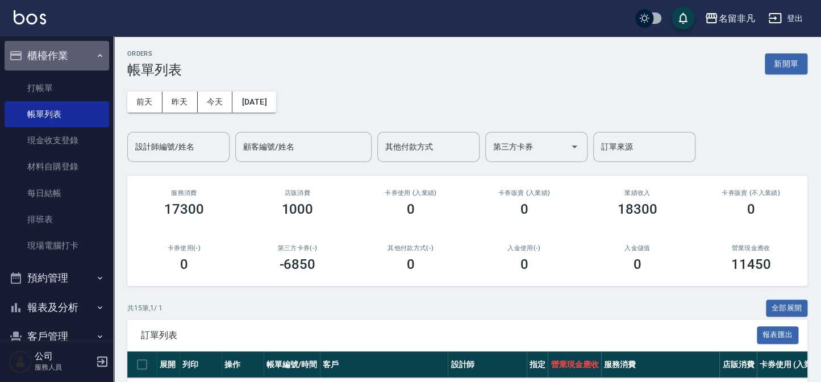
click at [64, 51] on button "櫃檯作業" at bounding box center [57, 56] width 104 height 30
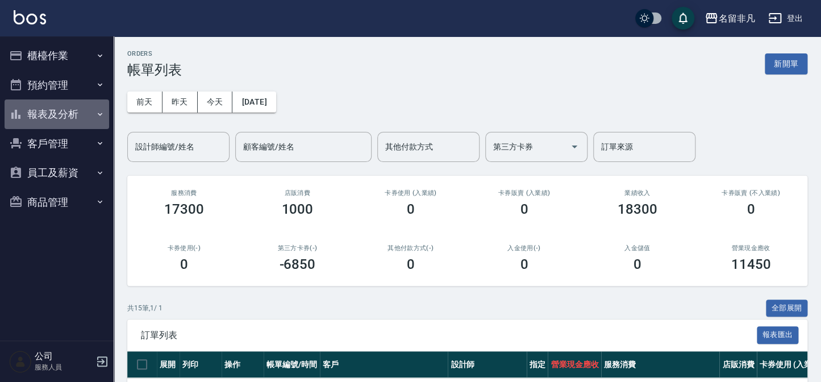
click at [67, 110] on button "報表及分析" at bounding box center [57, 114] width 104 height 30
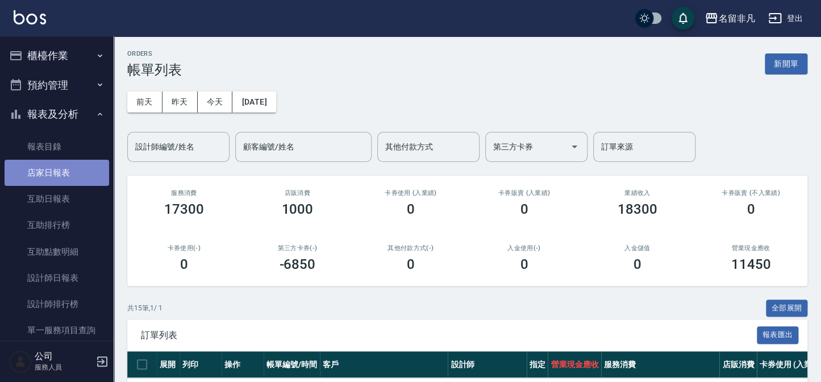
click at [68, 173] on link "店家日報表" at bounding box center [57, 173] width 104 height 26
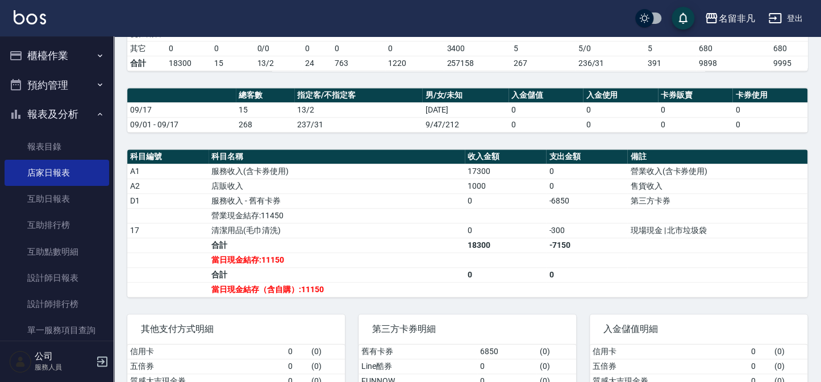
scroll to position [345, 0]
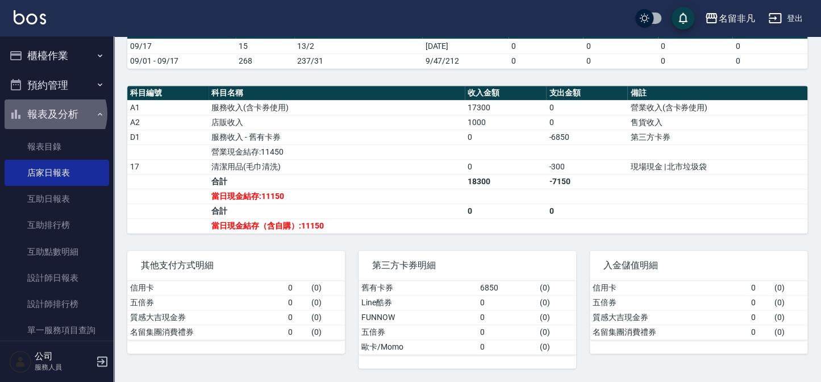
click at [55, 114] on button "報表及分析" at bounding box center [57, 114] width 104 height 30
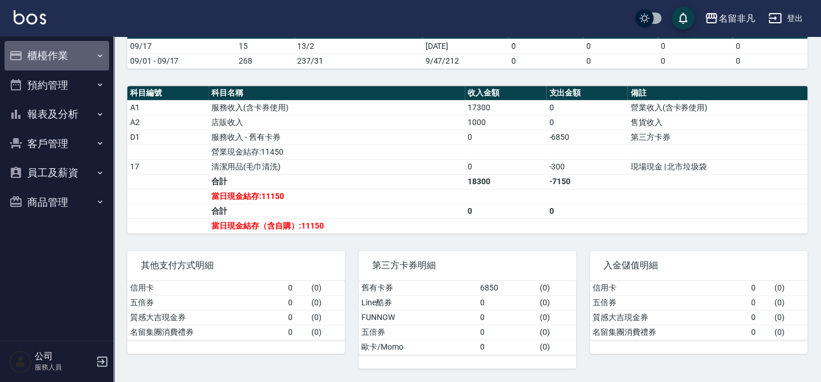
click at [68, 51] on button "櫃檯作業" at bounding box center [57, 56] width 104 height 30
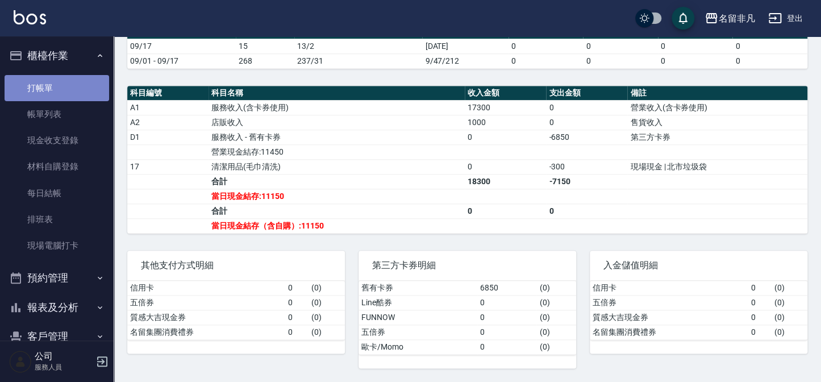
click at [84, 86] on link "打帳單" at bounding box center [57, 88] width 104 height 26
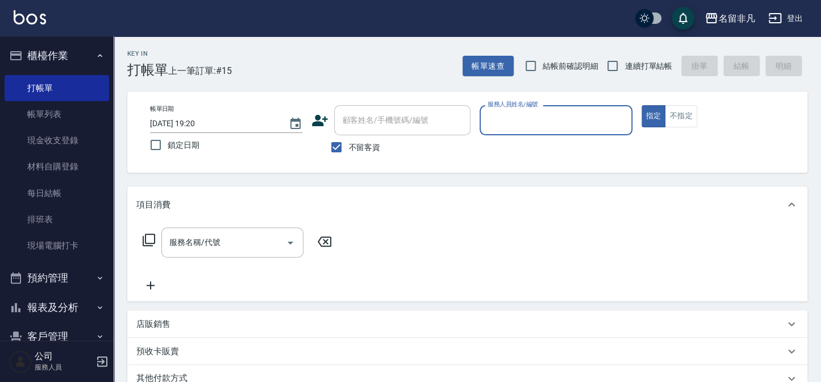
click at [369, 147] on span "不留客資" at bounding box center [364, 147] width 32 height 12
click at [348, 147] on input "不留客資" at bounding box center [336, 147] width 24 height 24
checkbox input "false"
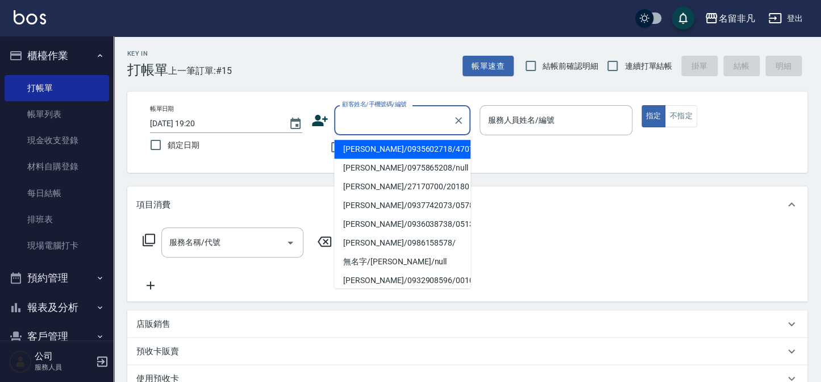
click at [390, 120] on input "顧客姓名/手機號碼/編號" at bounding box center [393, 120] width 109 height 20
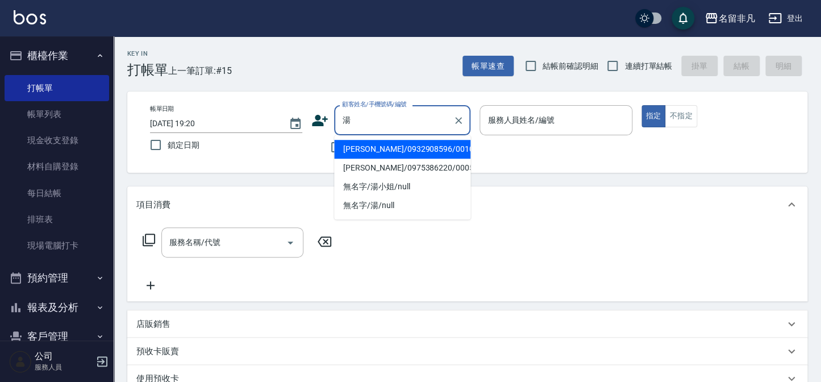
click at [358, 145] on li "[PERSON_NAME]/0932908596/0010270" at bounding box center [402, 149] width 136 height 19
type input "[PERSON_NAME]/0932908596/0010270"
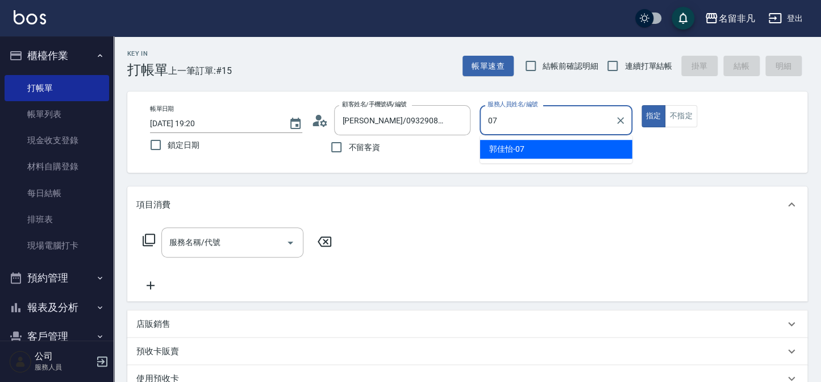
type input "[PERSON_NAME]-07"
type button "true"
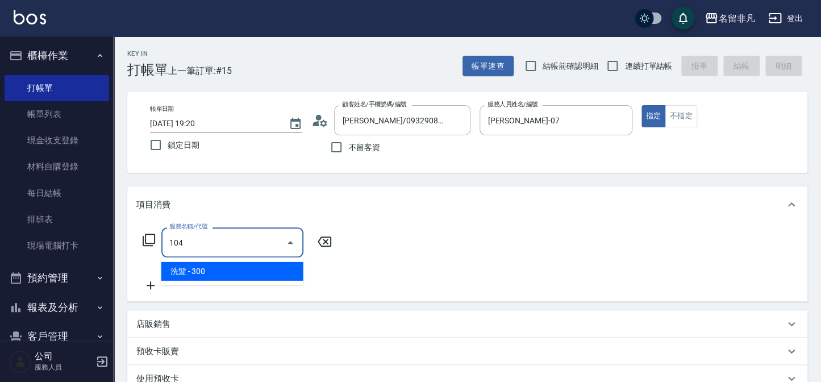
type input "洗髮(104)"
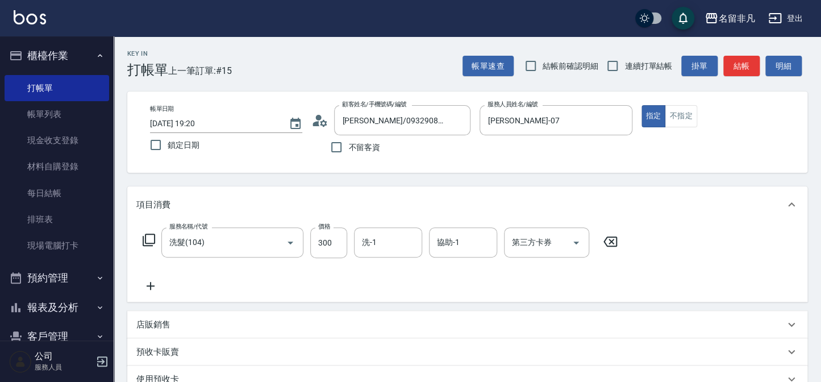
click at [150, 283] on icon at bounding box center [150, 286] width 28 height 14
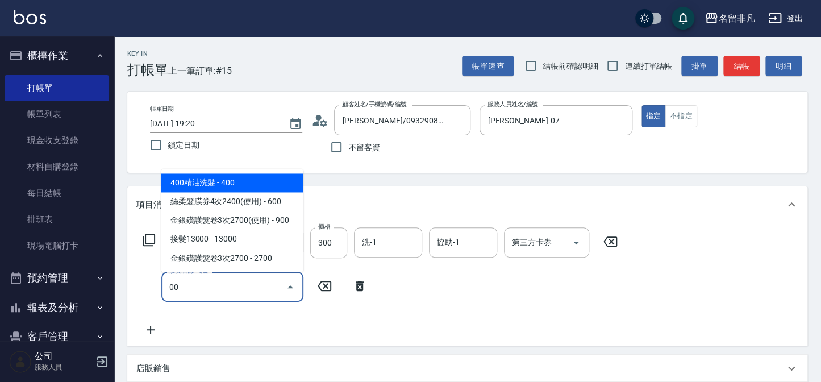
type input "0"
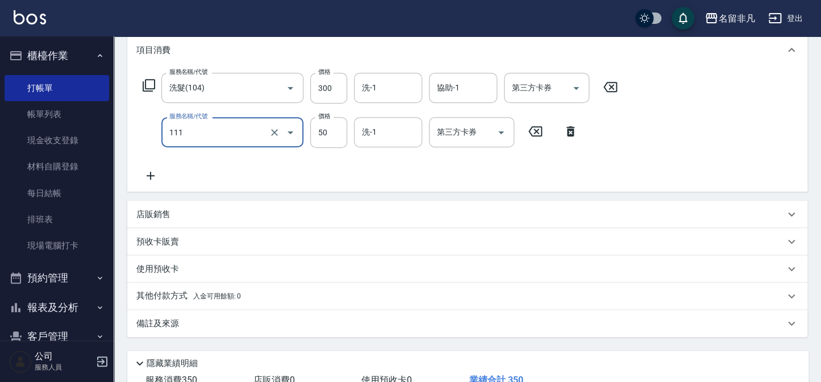
scroll to position [206, 0]
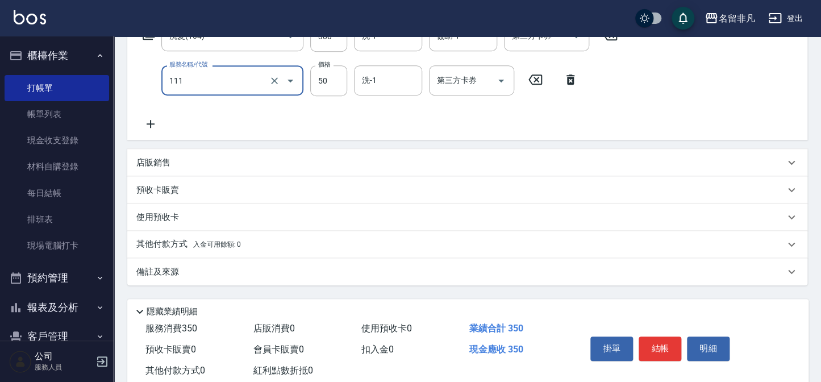
type input "上捲(111)"
drag, startPoint x: 637, startPoint y: 347, endPoint x: 644, endPoint y: 347, distance: 7.4
click at [639, 347] on div "掛單 結帳 明細" at bounding box center [659, 350] width 148 height 36
click at [644, 347] on button "結帳" at bounding box center [659, 348] width 43 height 24
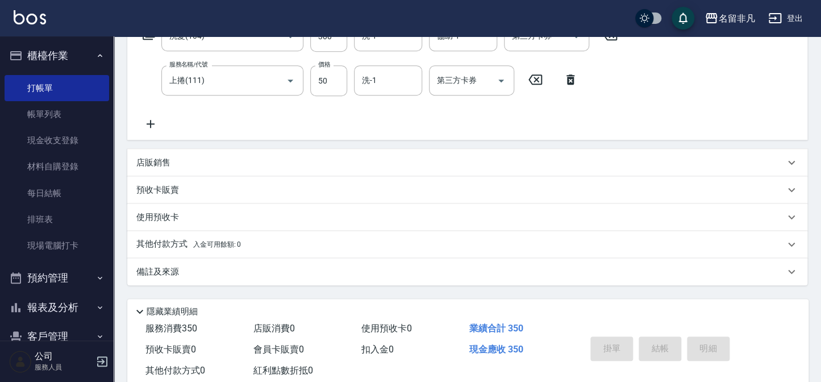
click at [49, 62] on button "櫃檯作業" at bounding box center [57, 56] width 104 height 30
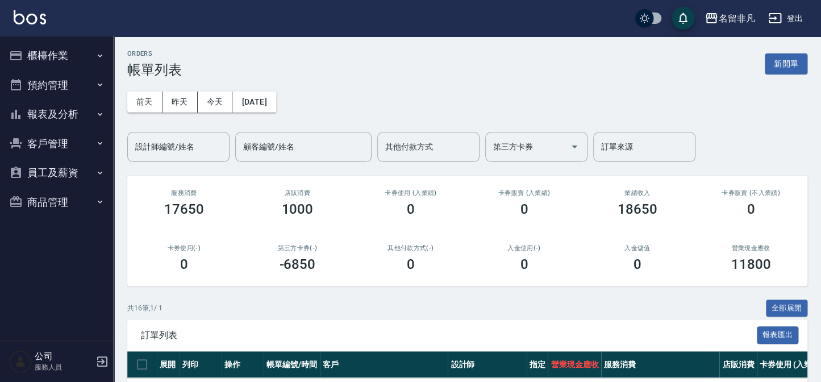
click at [61, 118] on button "報表及分析" at bounding box center [57, 114] width 104 height 30
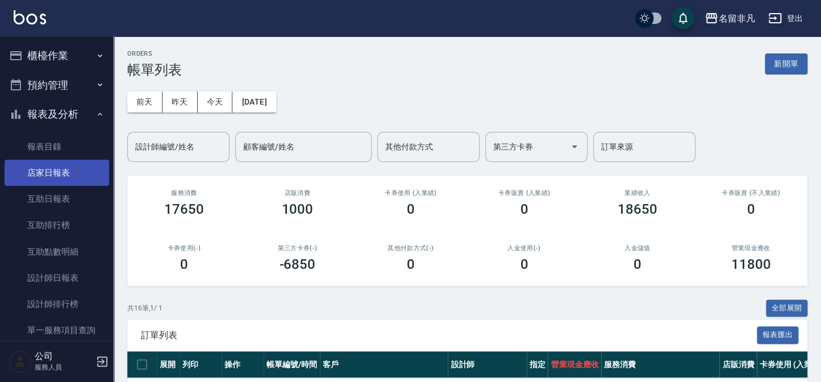
click at [67, 181] on link "店家日報表" at bounding box center [57, 173] width 104 height 26
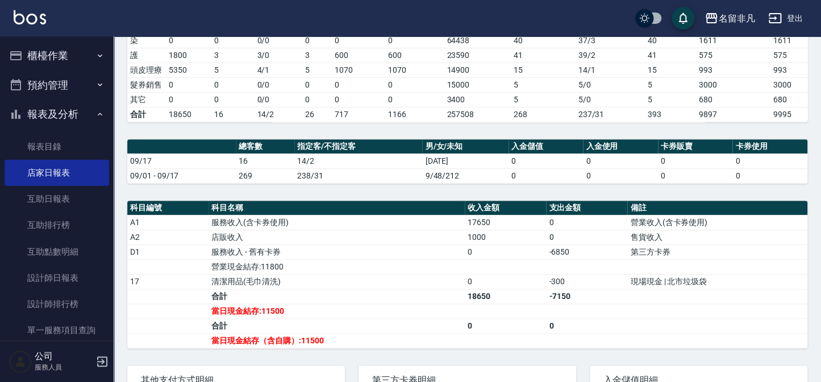
scroll to position [258, 0]
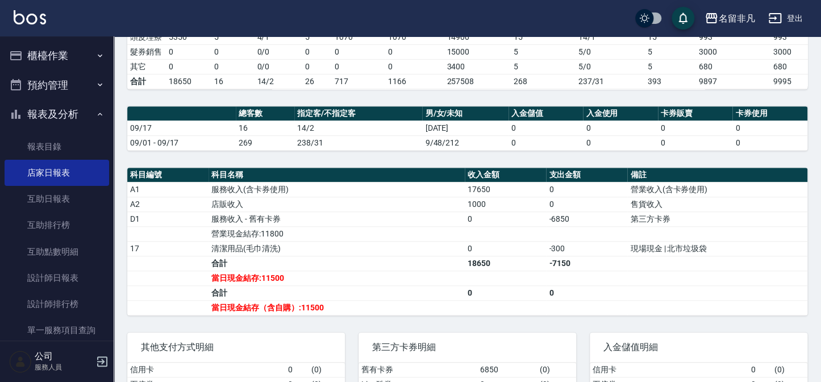
click at [62, 51] on button "櫃檯作業" at bounding box center [57, 56] width 104 height 30
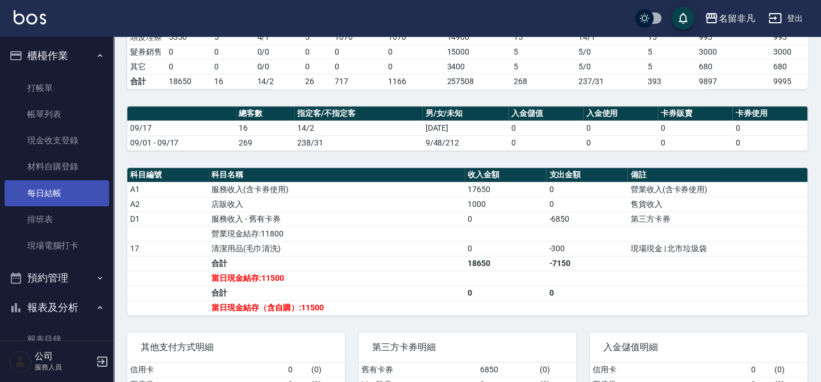
click at [71, 196] on link "每日結帳" at bounding box center [57, 193] width 104 height 26
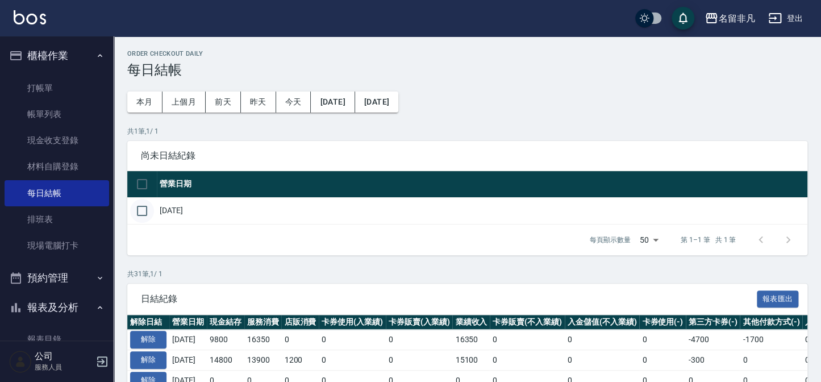
click at [153, 204] on input "checkbox" at bounding box center [142, 211] width 24 height 24
checkbox input "true"
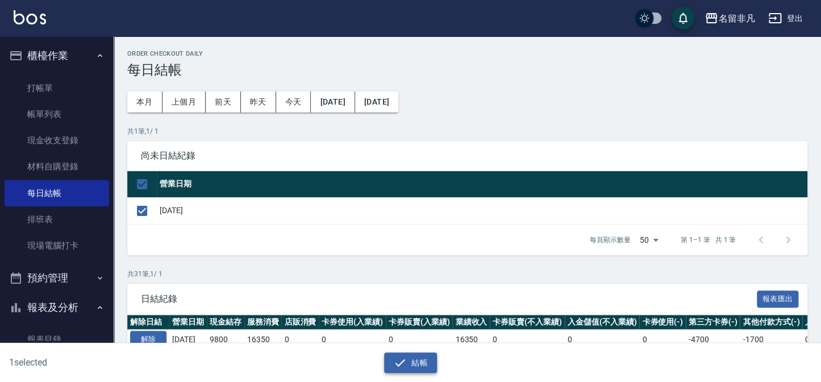
click at [401, 350] on div "結帳" at bounding box center [406, 358] width 406 height 30
click at [402, 355] on icon "button" at bounding box center [400, 362] width 14 height 14
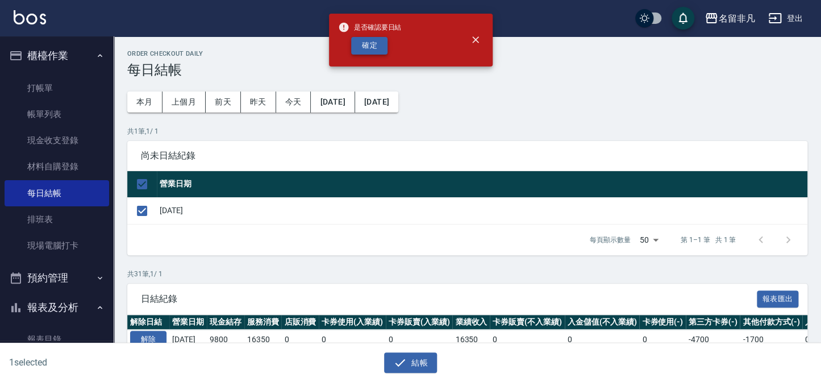
click at [379, 46] on button "確定" at bounding box center [369, 46] width 36 height 18
checkbox input "false"
